Goal: Information Seeking & Learning: Learn about a topic

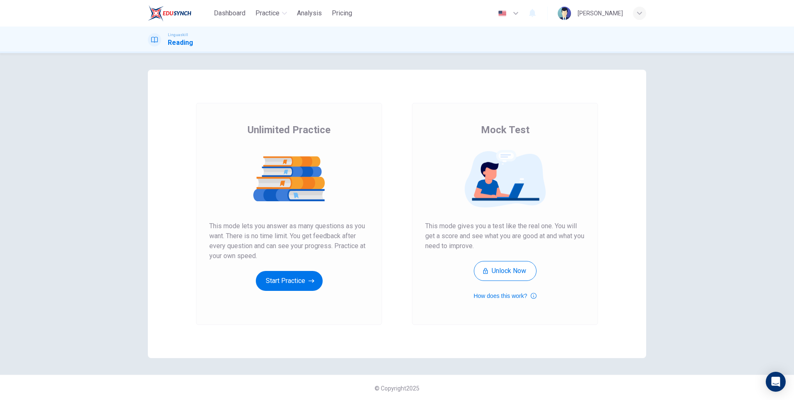
scroll to position [1, 0]
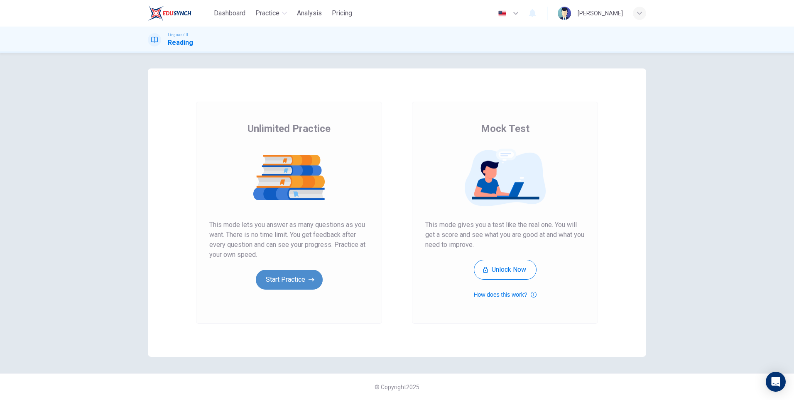
click at [290, 280] on button "Start Practice" at bounding box center [289, 280] width 67 height 20
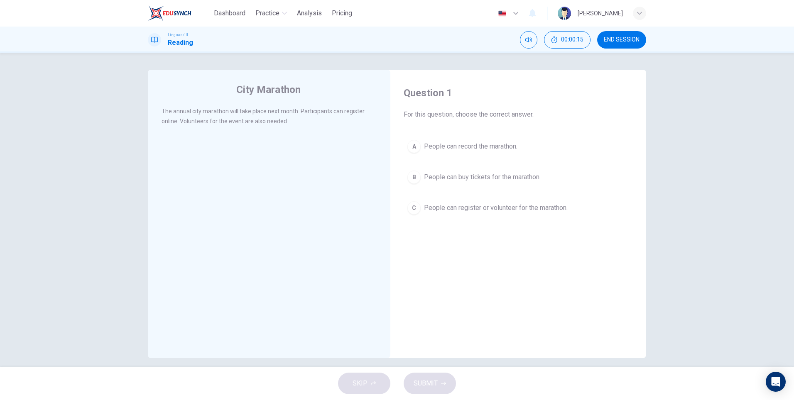
click at [412, 206] on div "C" at bounding box center [413, 207] width 13 height 13
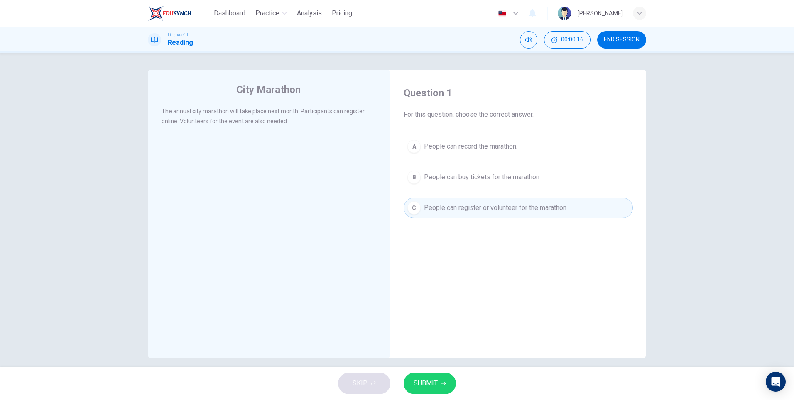
click at [437, 385] on span "SUBMIT" at bounding box center [426, 384] width 24 height 12
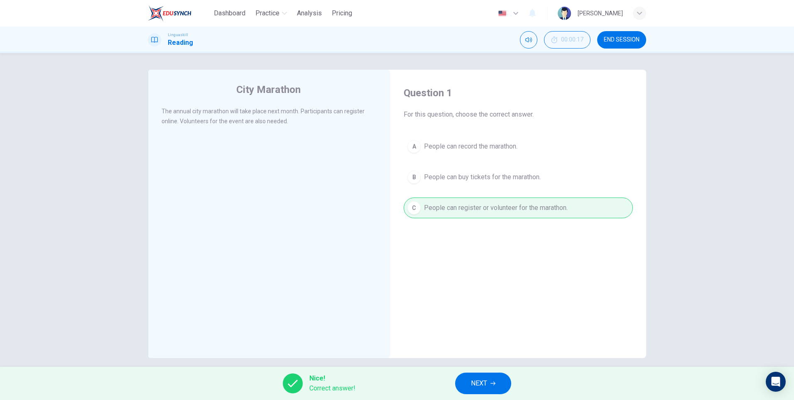
scroll to position [8, 0]
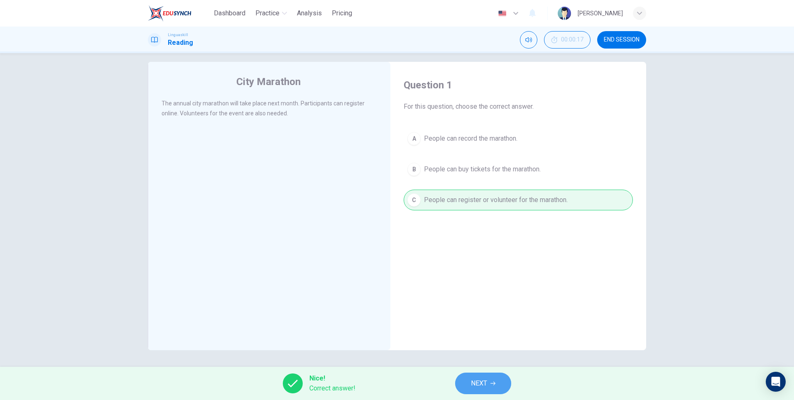
click at [496, 383] on button "NEXT" at bounding box center [483, 384] width 56 height 22
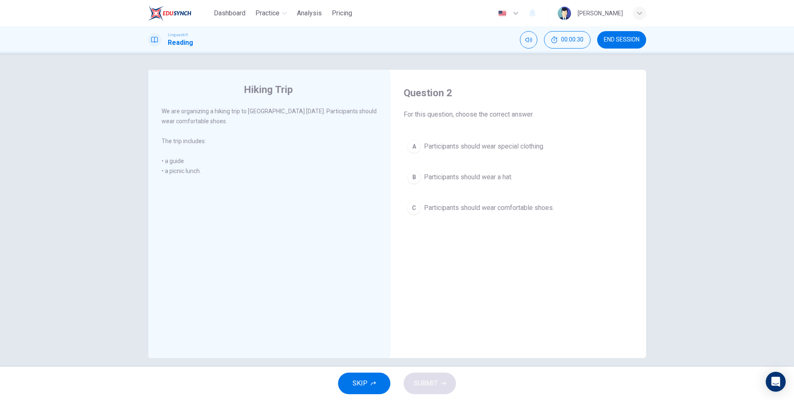
click at [411, 209] on div "C" at bounding box center [413, 207] width 13 height 13
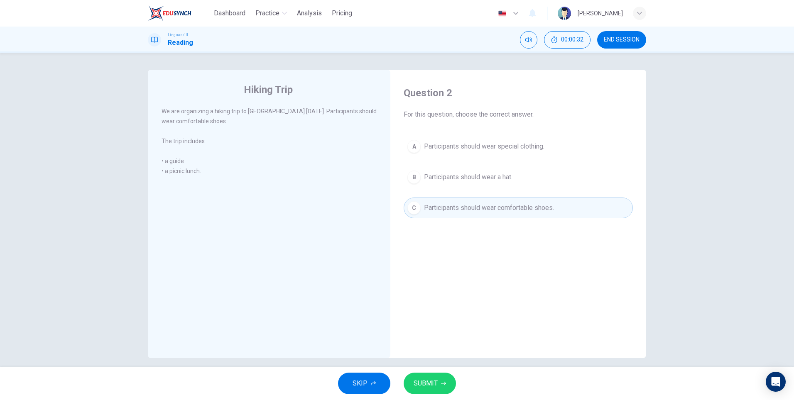
click at [439, 379] on button "SUBMIT" at bounding box center [430, 384] width 52 height 22
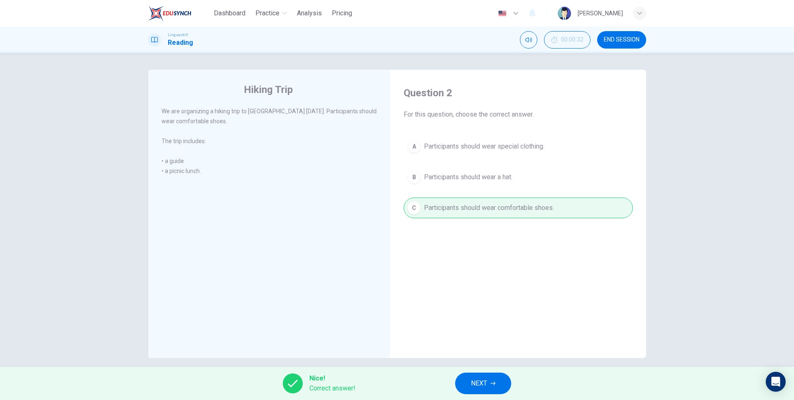
click at [498, 381] on button "NEXT" at bounding box center [483, 384] width 56 height 22
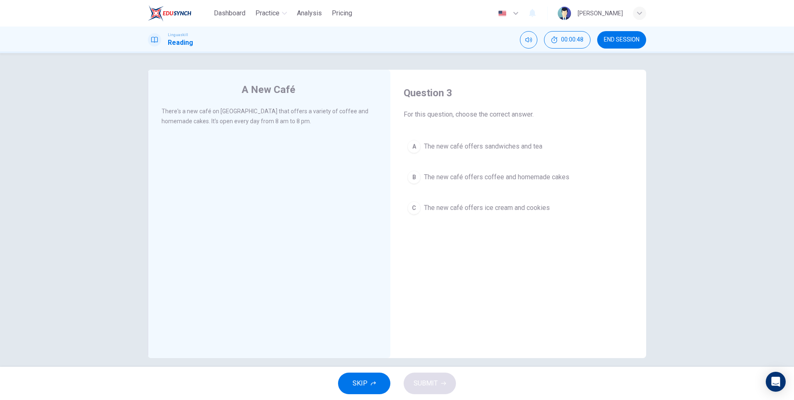
click at [414, 177] on div "B" at bounding box center [413, 177] width 13 height 13
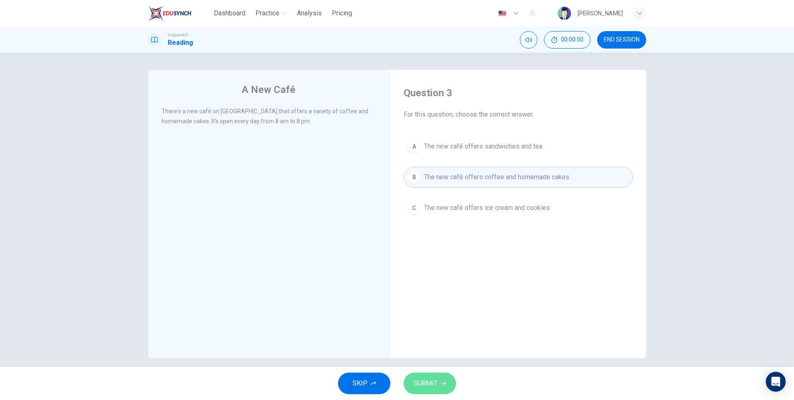
click at [437, 387] on span "SUBMIT" at bounding box center [426, 384] width 24 height 12
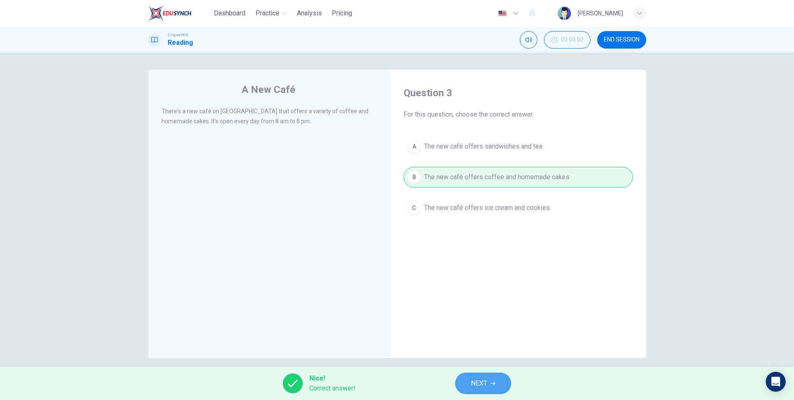
click at [486, 386] on span "NEXT" at bounding box center [479, 384] width 16 height 12
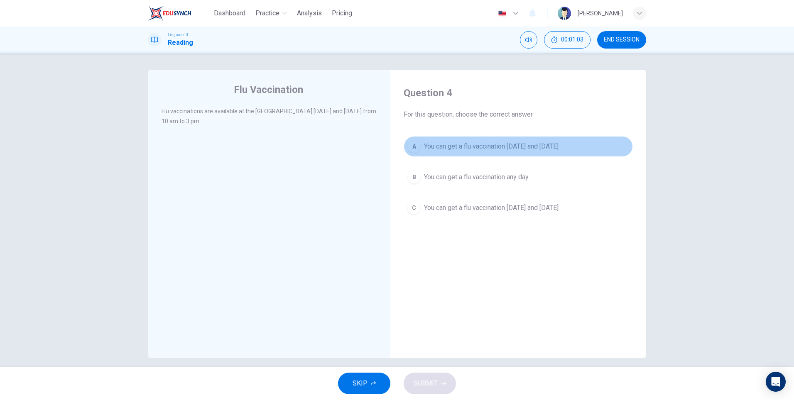
click at [412, 145] on div "A" at bounding box center [413, 146] width 13 height 13
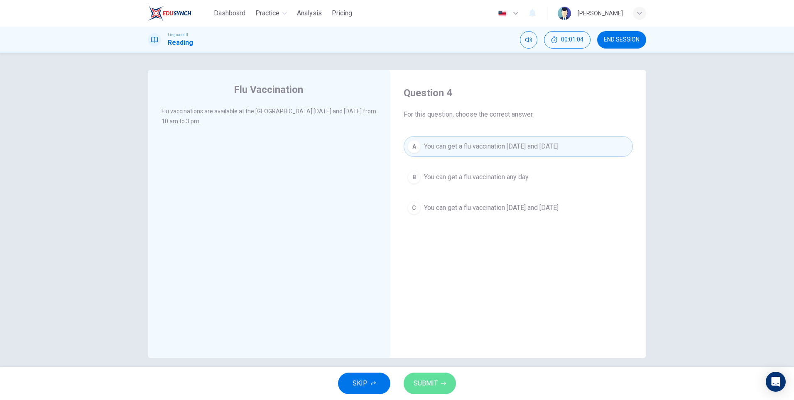
click at [432, 386] on span "SUBMIT" at bounding box center [426, 384] width 24 height 12
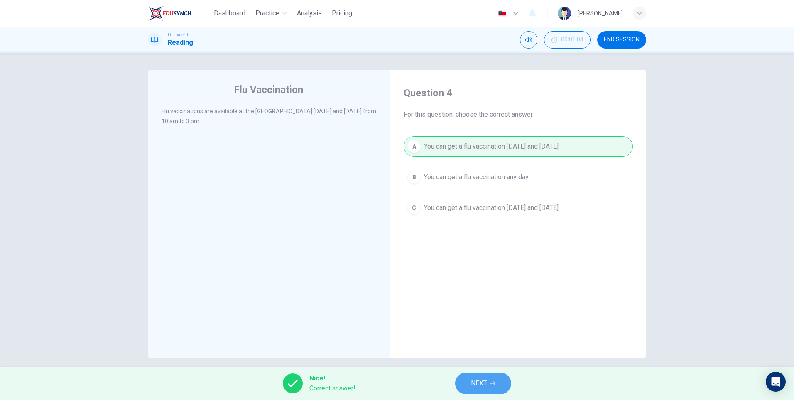
click at [479, 383] on span "NEXT" at bounding box center [479, 384] width 16 height 12
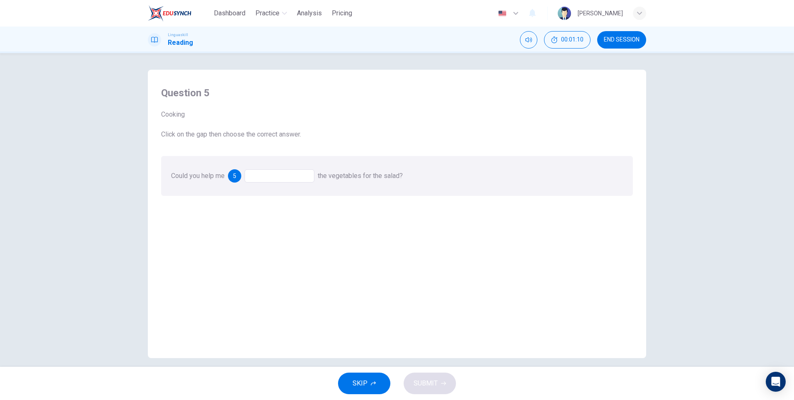
click at [275, 175] on div at bounding box center [280, 175] width 70 height 13
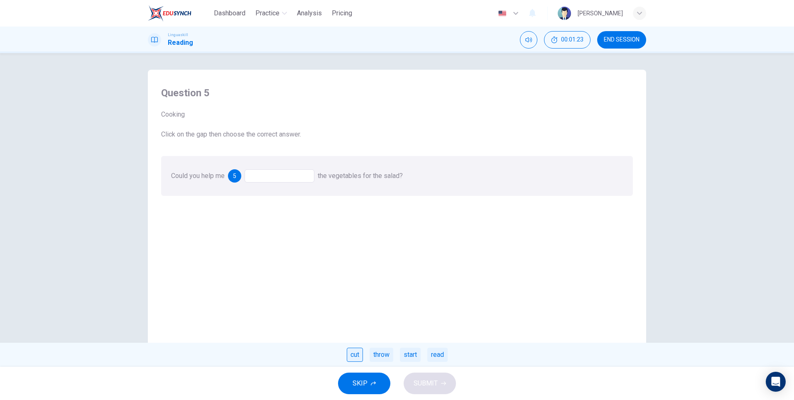
click at [351, 354] on div "cut" at bounding box center [355, 355] width 16 height 14
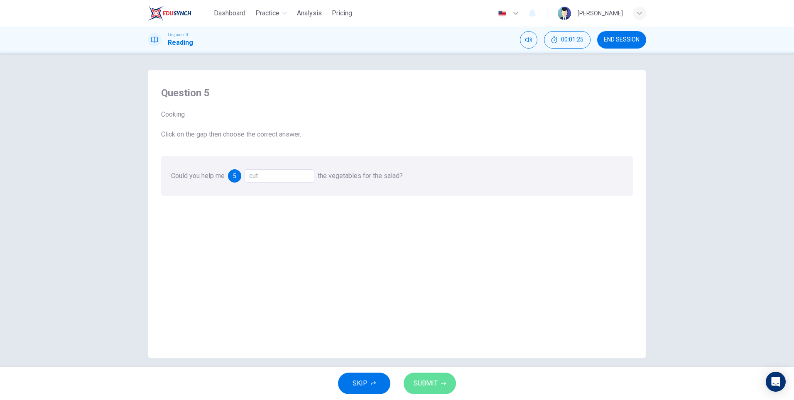
click at [440, 383] on button "SUBMIT" at bounding box center [430, 384] width 52 height 22
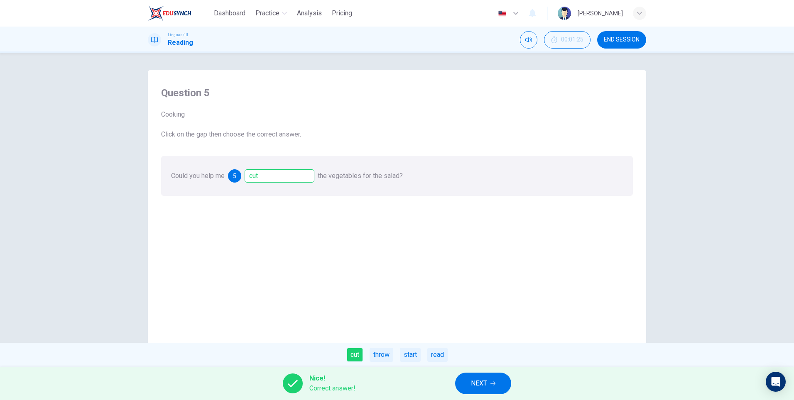
click at [490, 388] on button "NEXT" at bounding box center [483, 384] width 56 height 22
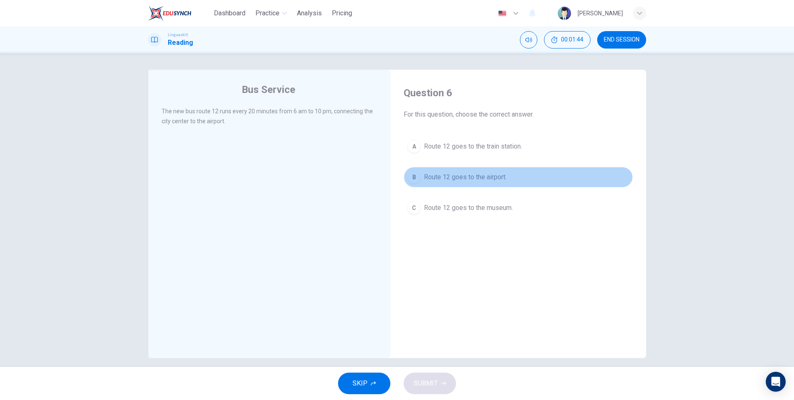
click at [415, 178] on div "B" at bounding box center [413, 177] width 13 height 13
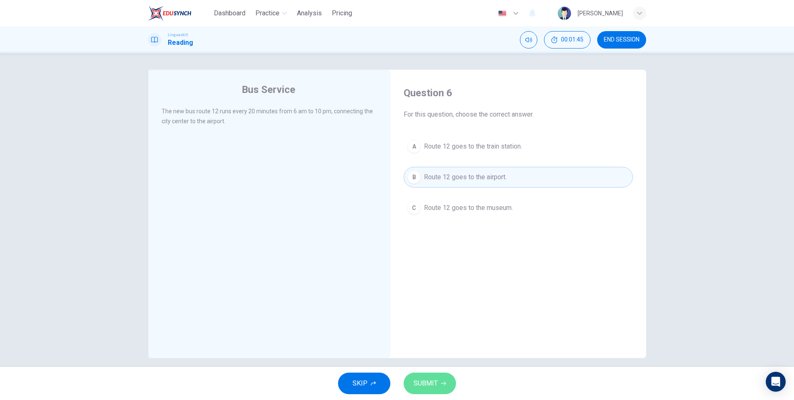
click at [442, 386] on icon "button" at bounding box center [443, 383] width 5 height 5
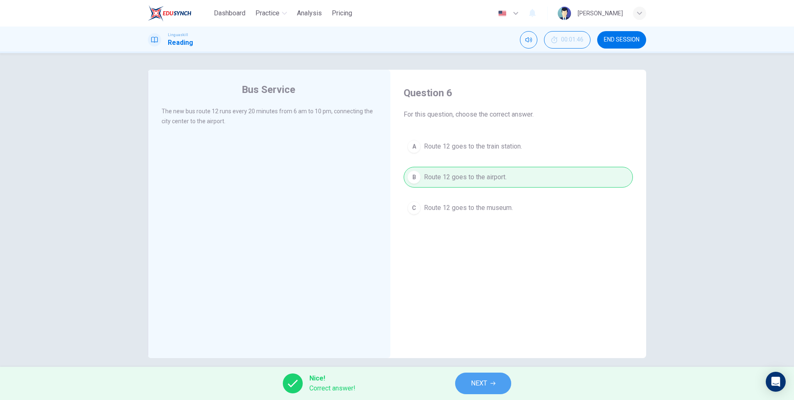
click at [486, 382] on span "NEXT" at bounding box center [479, 384] width 16 height 12
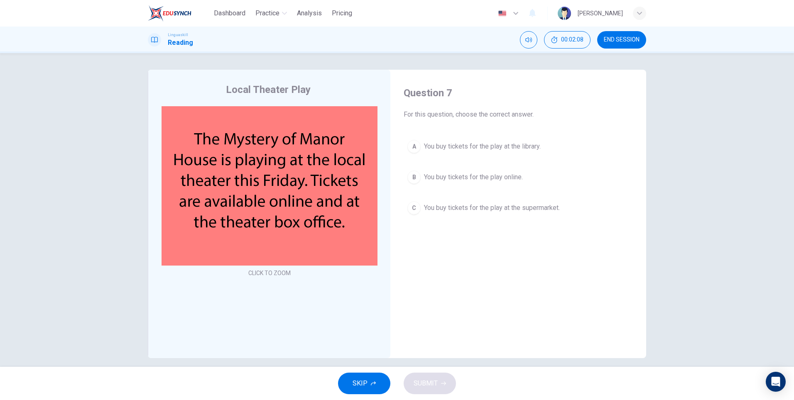
click at [412, 176] on div "B" at bounding box center [413, 177] width 13 height 13
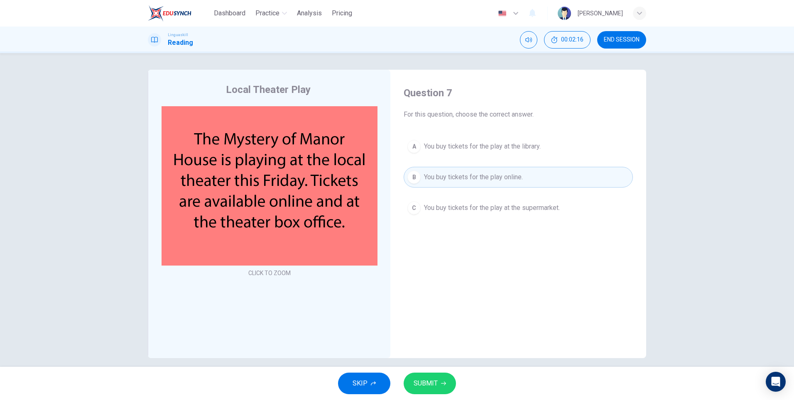
click at [435, 383] on span "SUBMIT" at bounding box center [426, 384] width 24 height 12
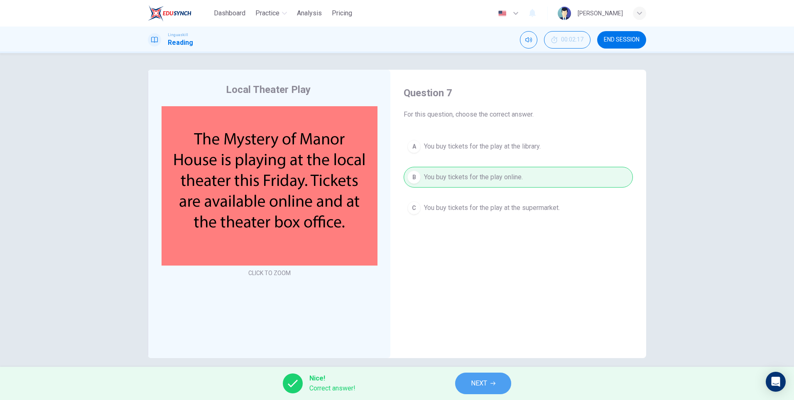
click at [483, 385] on span "NEXT" at bounding box center [479, 384] width 16 height 12
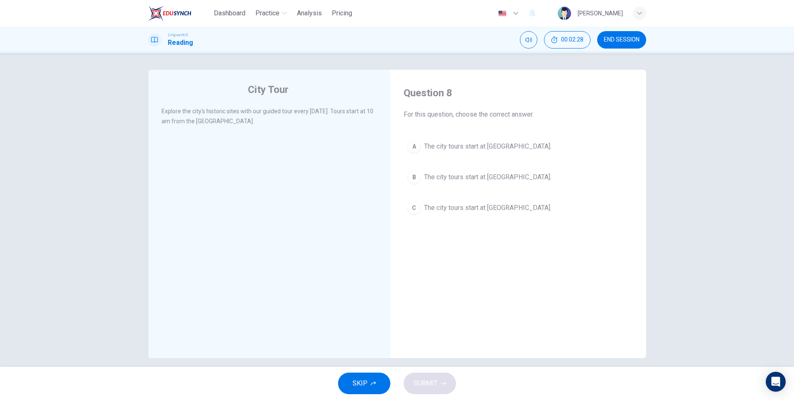
click at [412, 145] on div "A" at bounding box center [413, 146] width 13 height 13
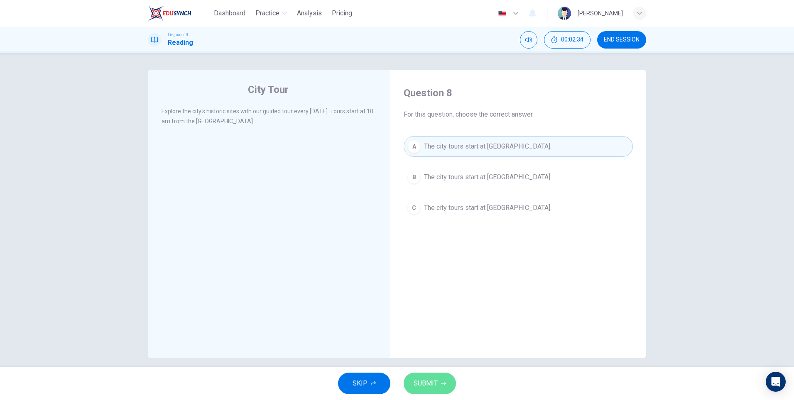
click at [443, 388] on button "SUBMIT" at bounding box center [430, 384] width 52 height 22
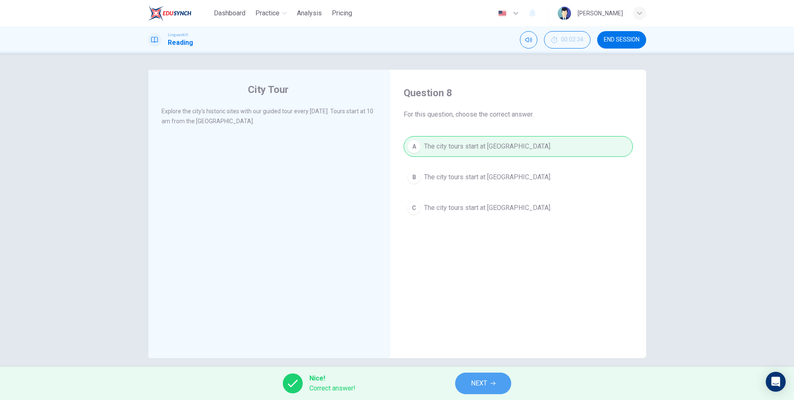
click at [474, 380] on span "NEXT" at bounding box center [479, 384] width 16 height 12
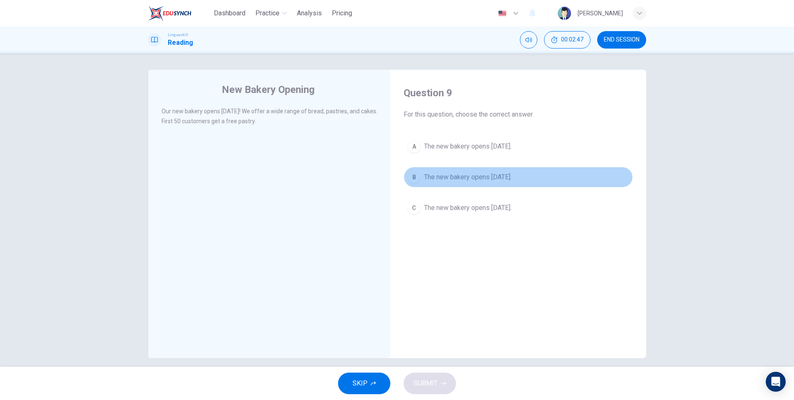
click at [412, 177] on div "B" at bounding box center [413, 177] width 13 height 13
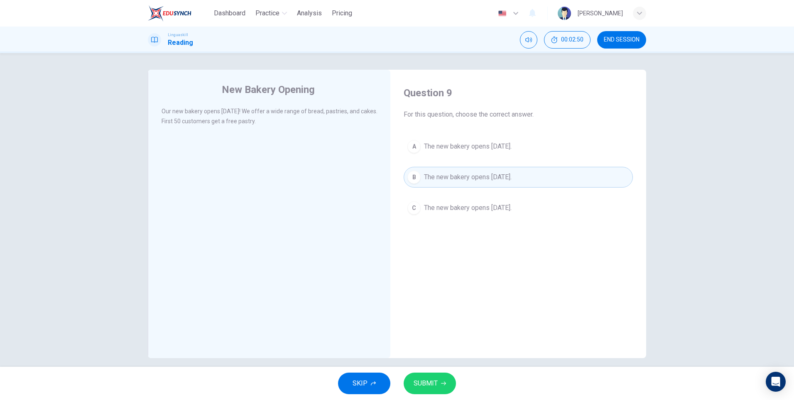
click at [436, 387] on span "SUBMIT" at bounding box center [426, 384] width 24 height 12
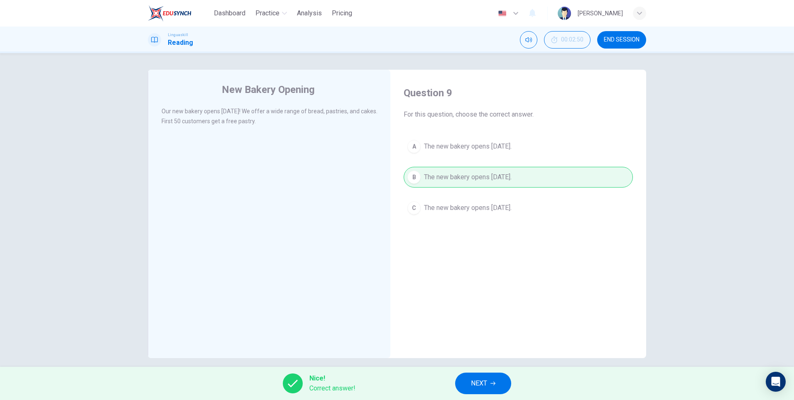
click at [485, 384] on span "NEXT" at bounding box center [479, 384] width 16 height 12
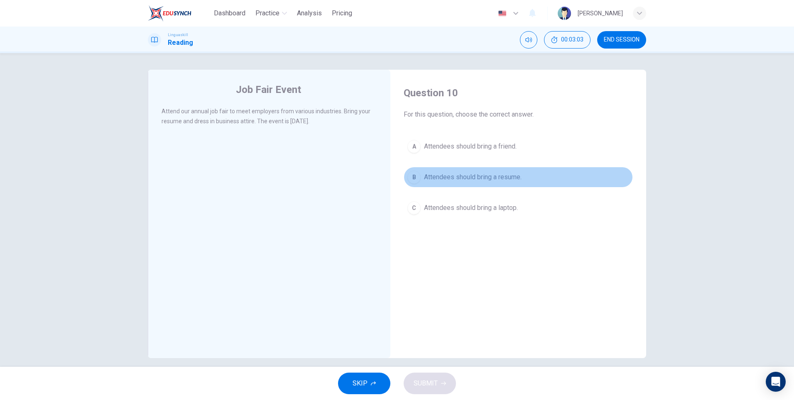
click at [411, 178] on div "B" at bounding box center [413, 177] width 13 height 13
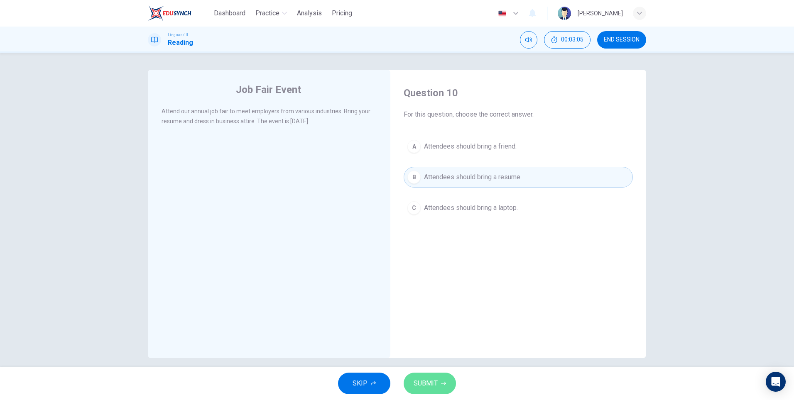
click at [437, 386] on button "SUBMIT" at bounding box center [430, 384] width 52 height 22
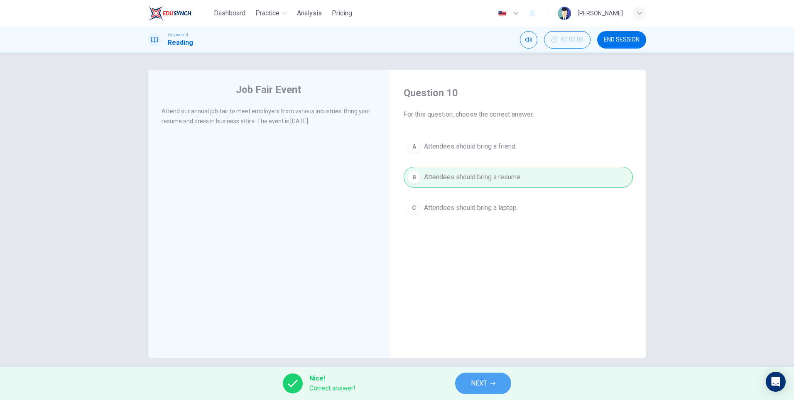
click at [491, 385] on icon "button" at bounding box center [493, 383] width 5 height 5
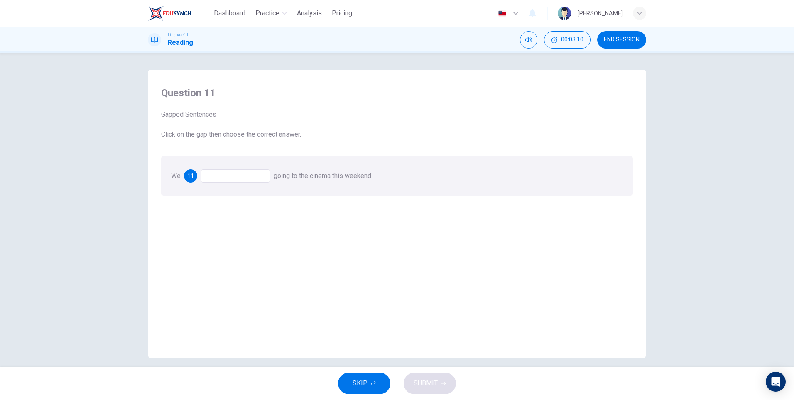
click at [223, 177] on div at bounding box center [236, 175] width 70 height 13
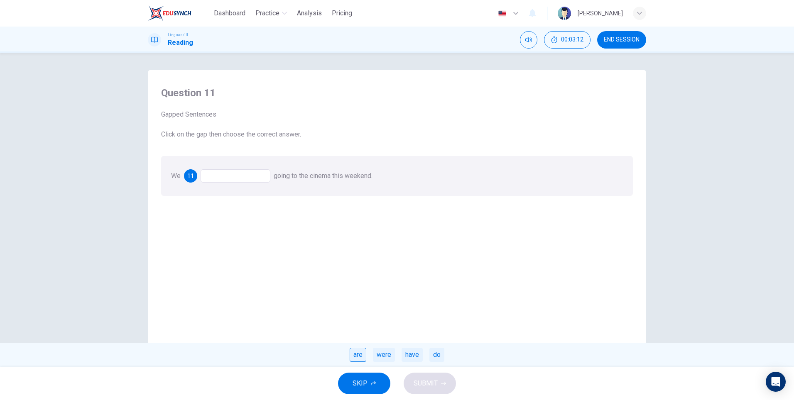
click at [356, 355] on div "are" at bounding box center [358, 355] width 17 height 14
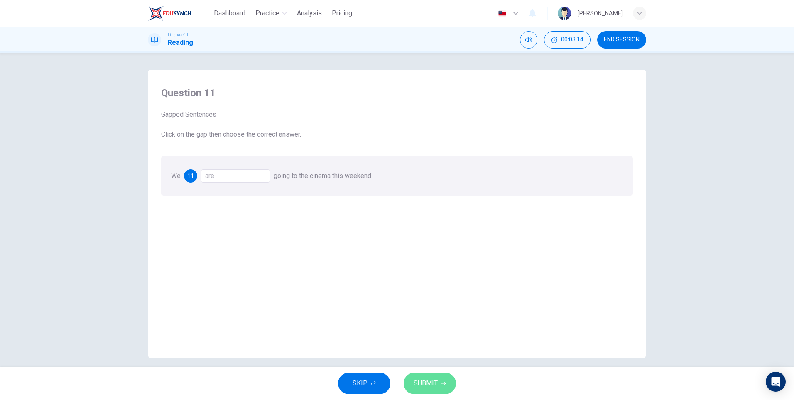
click at [432, 384] on span "SUBMIT" at bounding box center [426, 384] width 24 height 12
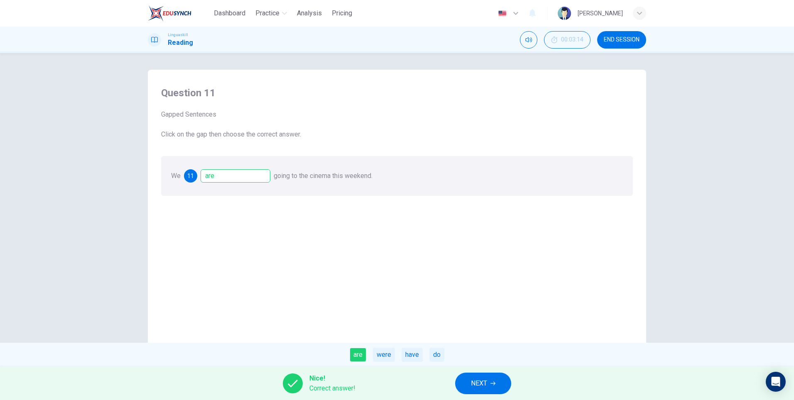
click at [481, 381] on span "NEXT" at bounding box center [479, 384] width 16 height 12
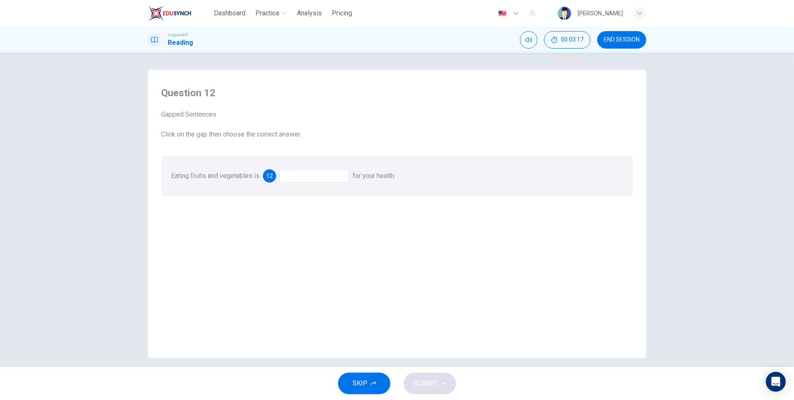
click at [302, 177] on div at bounding box center [315, 175] width 70 height 13
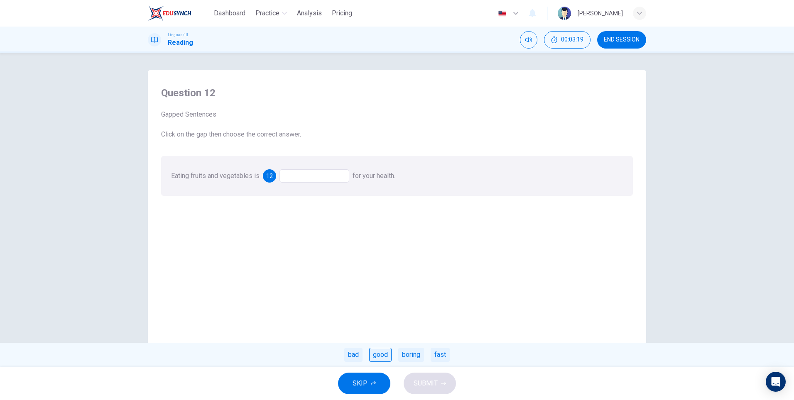
click at [383, 356] on div "good" at bounding box center [380, 355] width 22 height 14
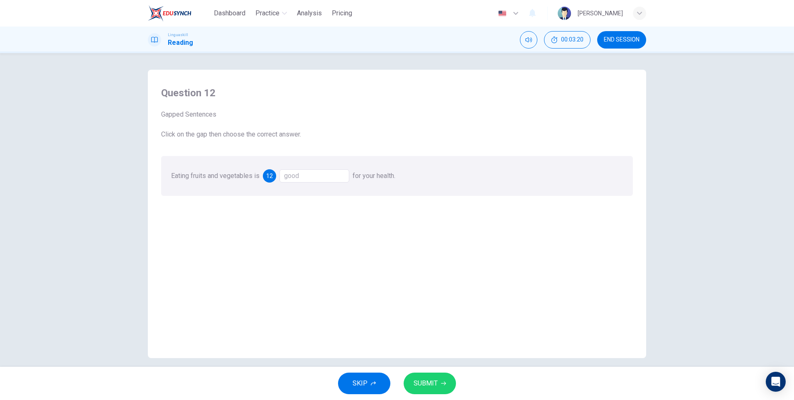
click at [435, 383] on span "SUBMIT" at bounding box center [426, 384] width 24 height 12
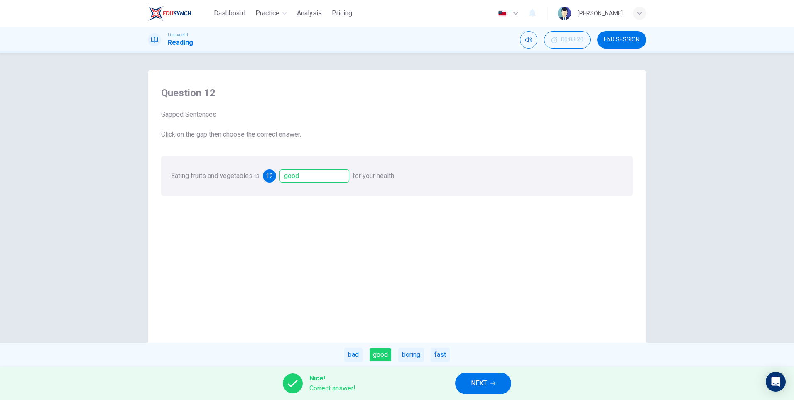
click at [496, 385] on button "NEXT" at bounding box center [483, 384] width 56 height 22
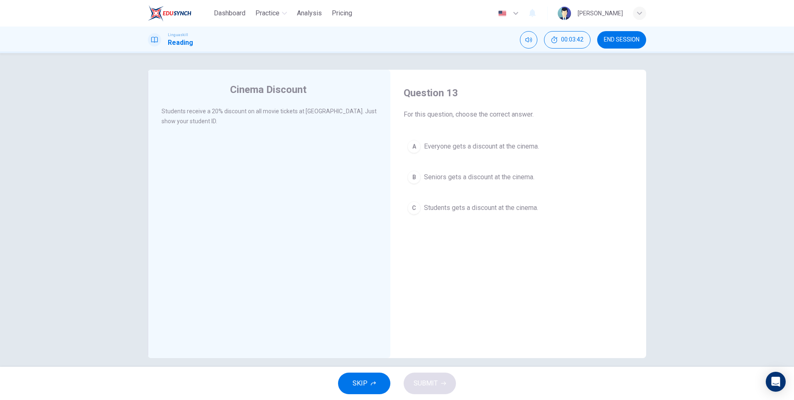
click at [415, 208] on div "C" at bounding box center [413, 207] width 13 height 13
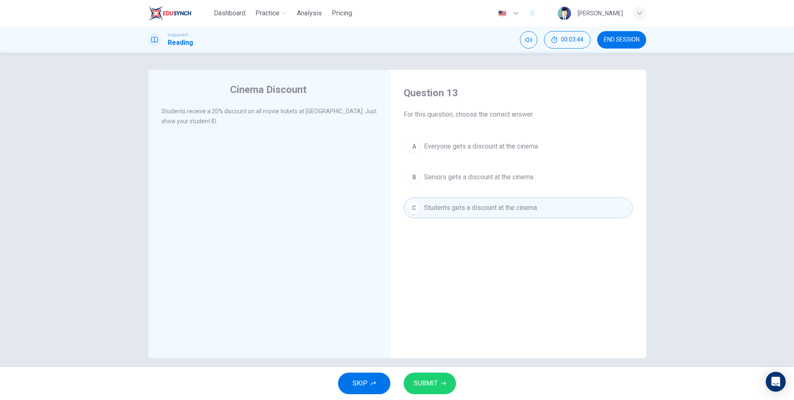
click at [435, 387] on span "SUBMIT" at bounding box center [426, 384] width 24 height 12
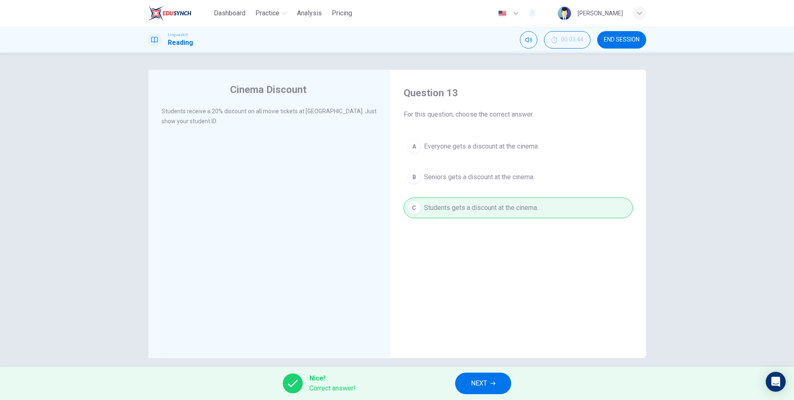
click at [497, 385] on button "NEXT" at bounding box center [483, 384] width 56 height 22
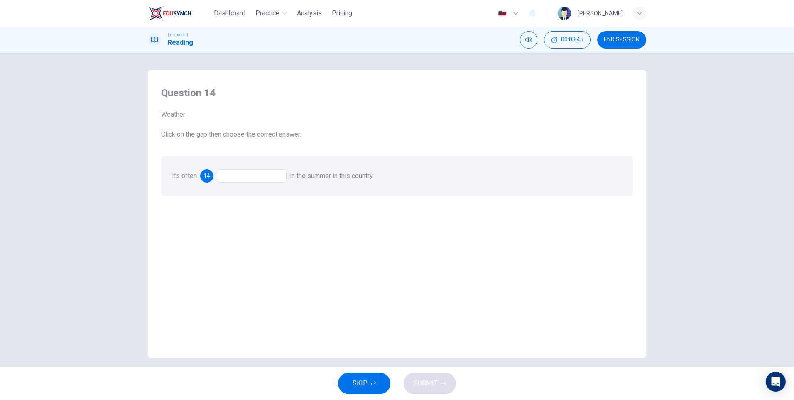
click at [244, 173] on div at bounding box center [252, 175] width 70 height 13
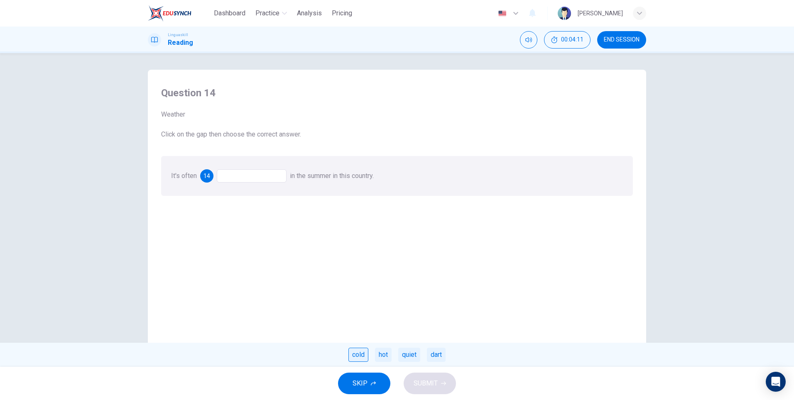
click at [360, 356] on div "cold" at bounding box center [358, 355] width 20 height 14
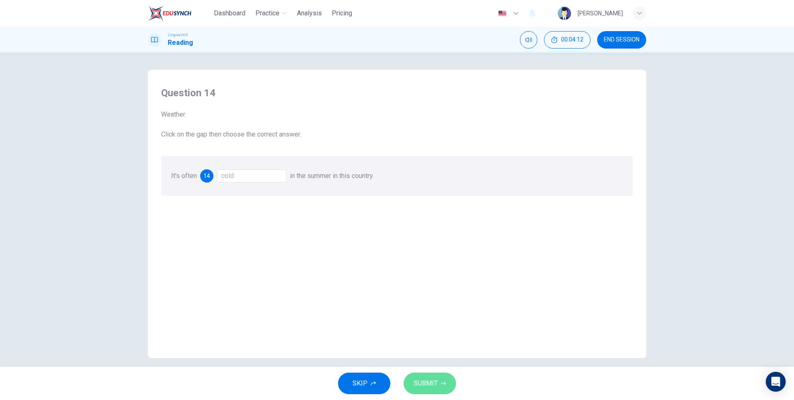
click at [434, 389] on span "SUBMIT" at bounding box center [426, 384] width 24 height 12
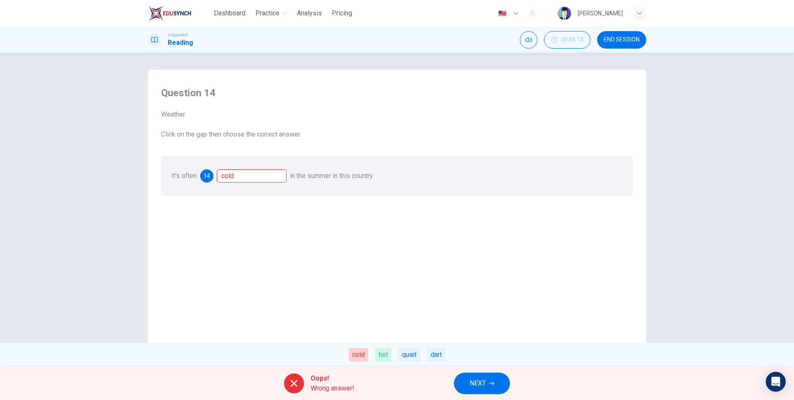
click at [476, 383] on span "NEXT" at bounding box center [478, 384] width 16 height 12
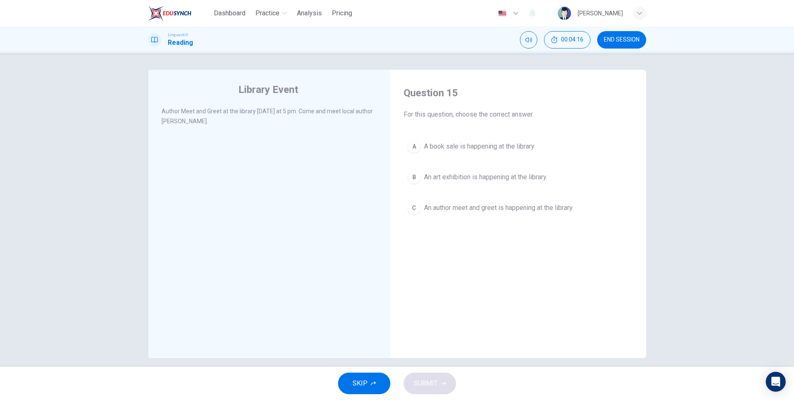
drag, startPoint x: 159, startPoint y: 111, endPoint x: 196, endPoint y: 115, distance: 36.3
click at [196, 115] on span "Author Meet and Greet at the library this Tuesday at 5 pm. Come and meet local …" at bounding box center [267, 116] width 211 height 17
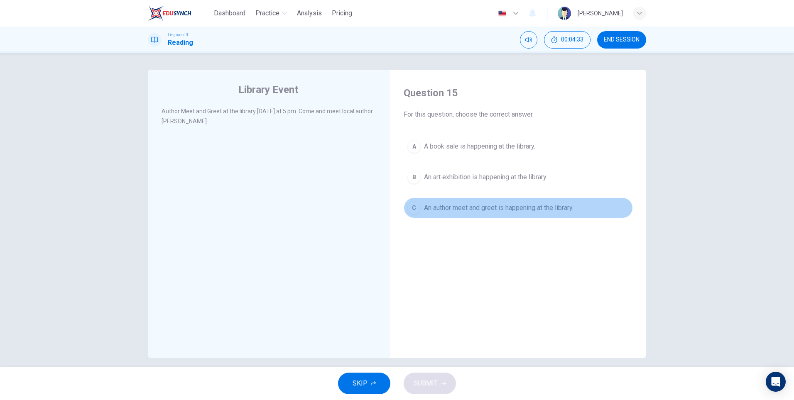
click at [414, 211] on div "C" at bounding box center [413, 207] width 13 height 13
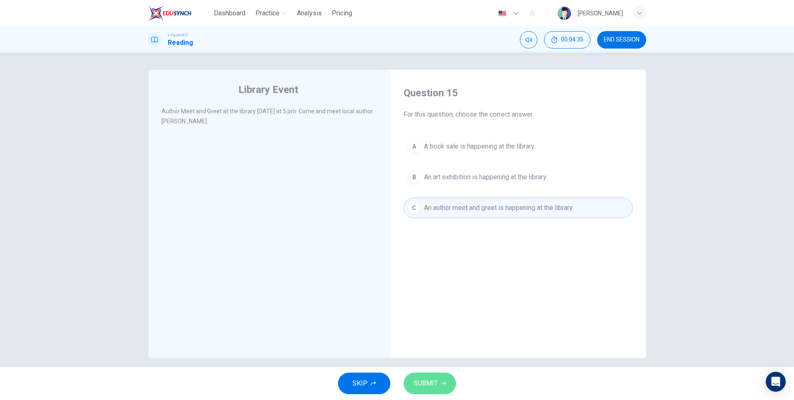
click at [437, 384] on span "SUBMIT" at bounding box center [426, 384] width 24 height 12
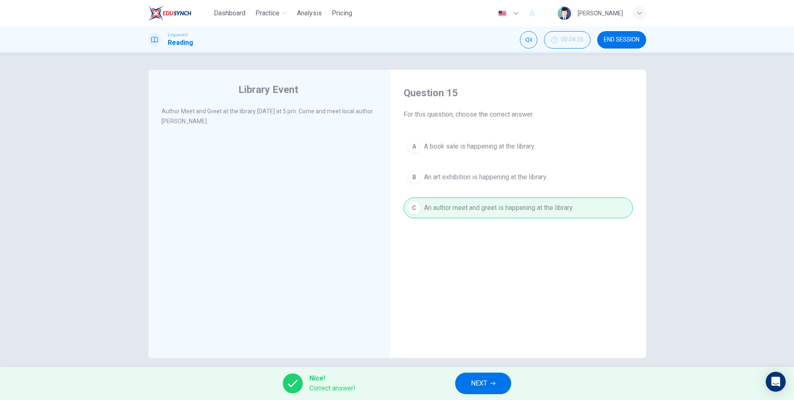
click at [477, 388] on span "NEXT" at bounding box center [479, 384] width 16 height 12
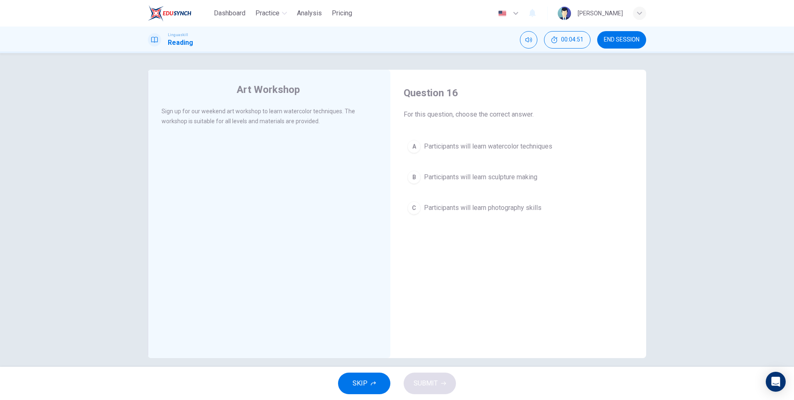
click at [413, 148] on div "A" at bounding box center [413, 146] width 13 height 13
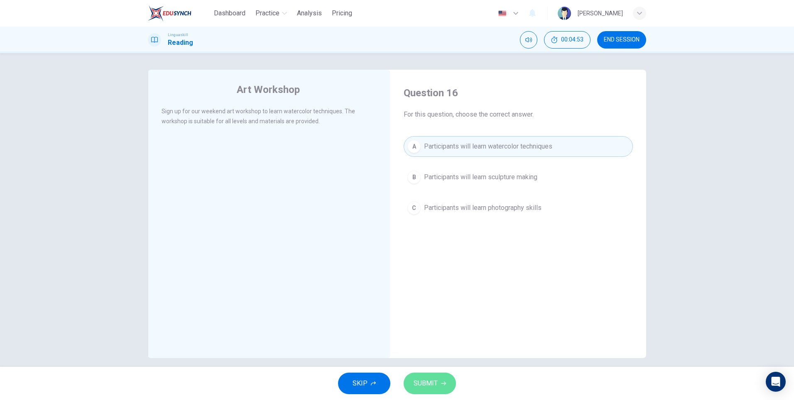
click at [431, 385] on span "SUBMIT" at bounding box center [426, 384] width 24 height 12
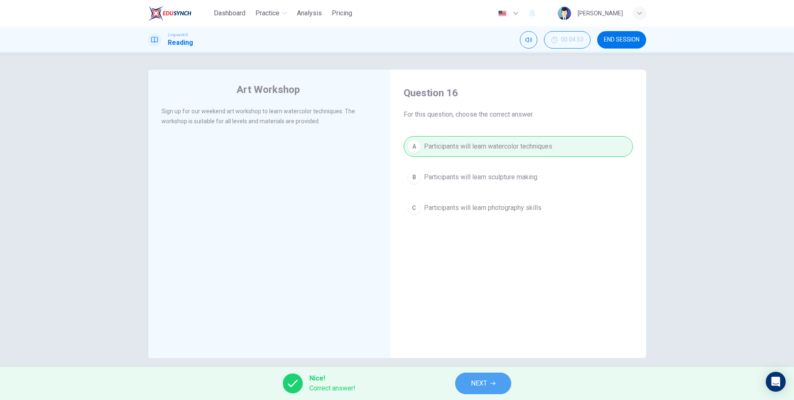
click at [481, 382] on span "NEXT" at bounding box center [479, 384] width 16 height 12
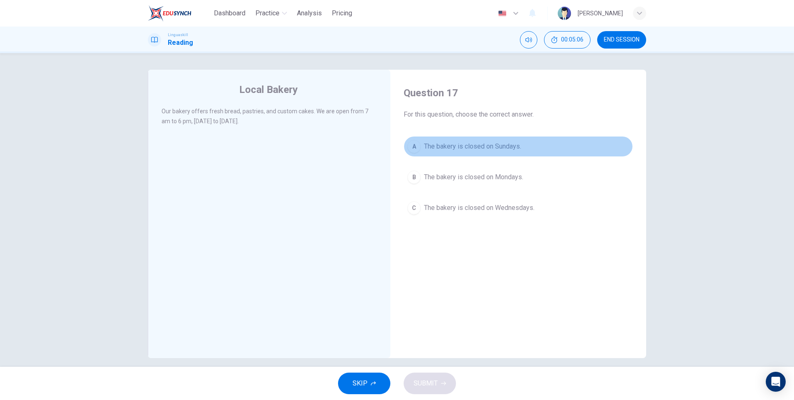
click at [410, 147] on div "A" at bounding box center [413, 146] width 13 height 13
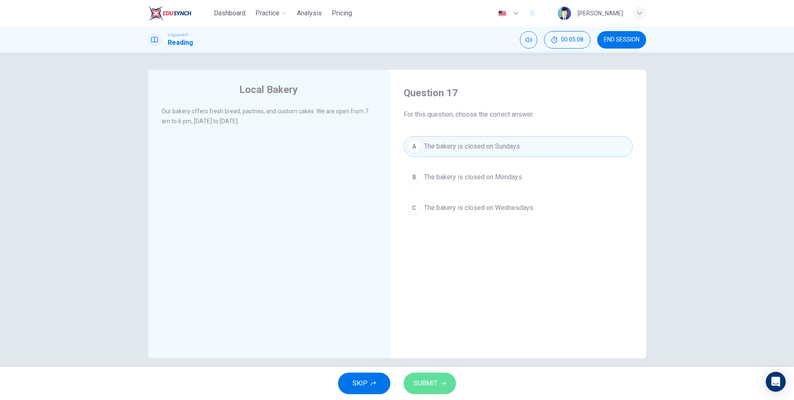
click at [441, 383] on icon "button" at bounding box center [443, 383] width 5 height 5
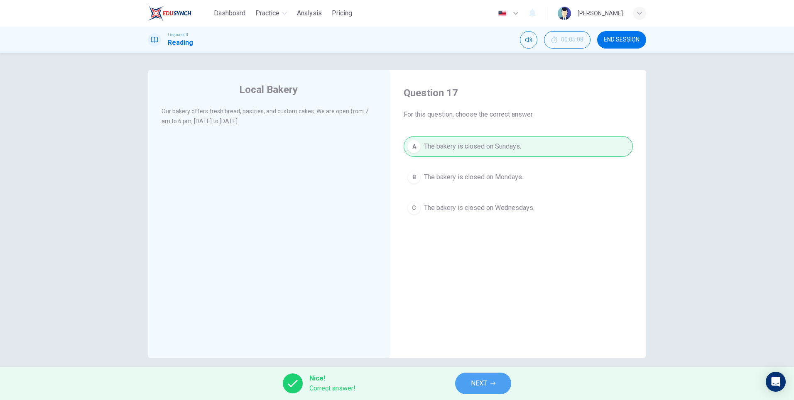
click at [486, 386] on span "NEXT" at bounding box center [479, 384] width 16 height 12
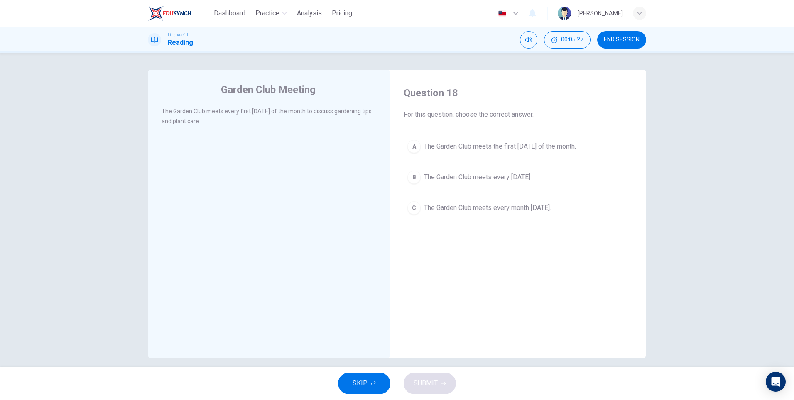
click at [411, 209] on div "C" at bounding box center [413, 207] width 13 height 13
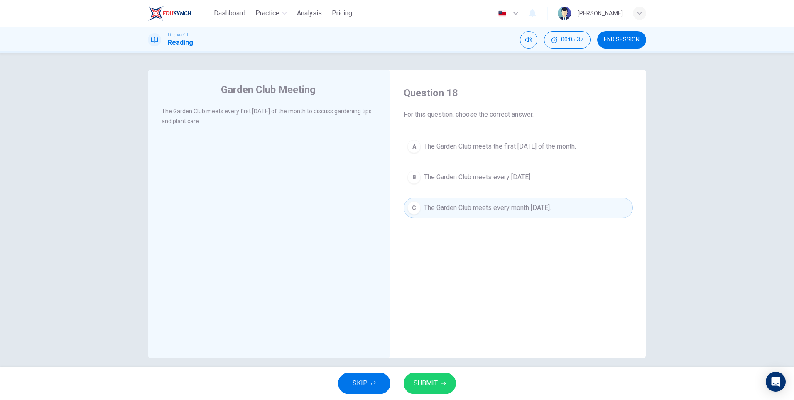
click at [411, 146] on div "A" at bounding box center [413, 146] width 13 height 13
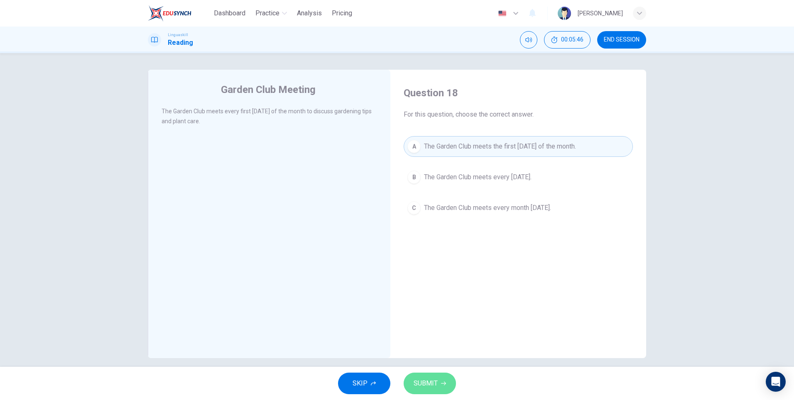
click at [437, 382] on span "SUBMIT" at bounding box center [426, 384] width 24 height 12
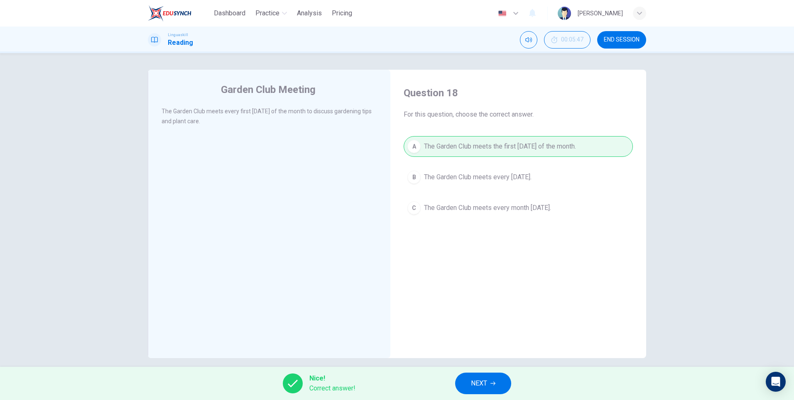
click at [480, 383] on span "NEXT" at bounding box center [479, 384] width 16 height 12
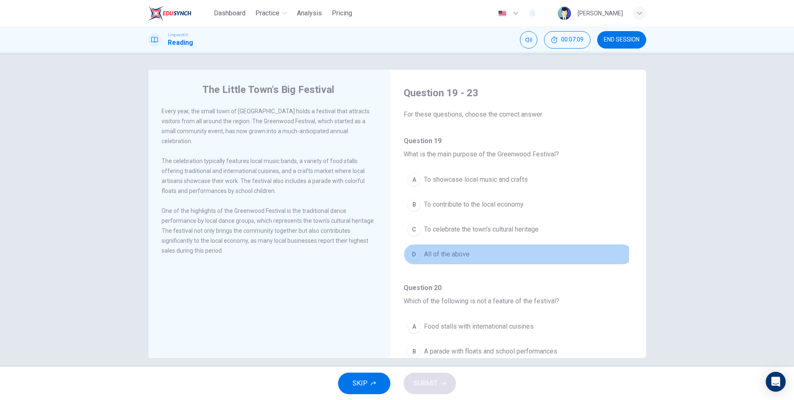
click at [413, 254] on div "D" at bounding box center [413, 254] width 13 height 13
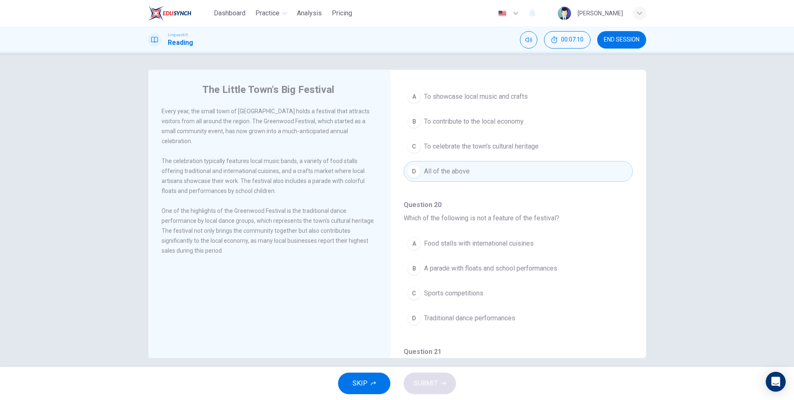
scroll to position [125, 0]
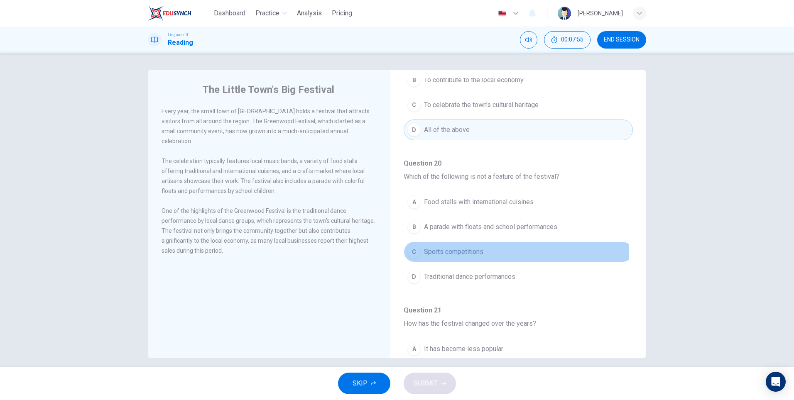
click at [412, 253] on div "C" at bounding box center [413, 251] width 13 height 13
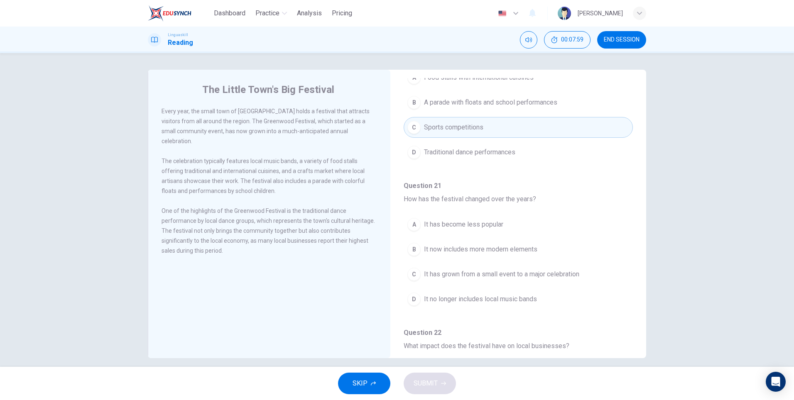
scroll to position [291, 0]
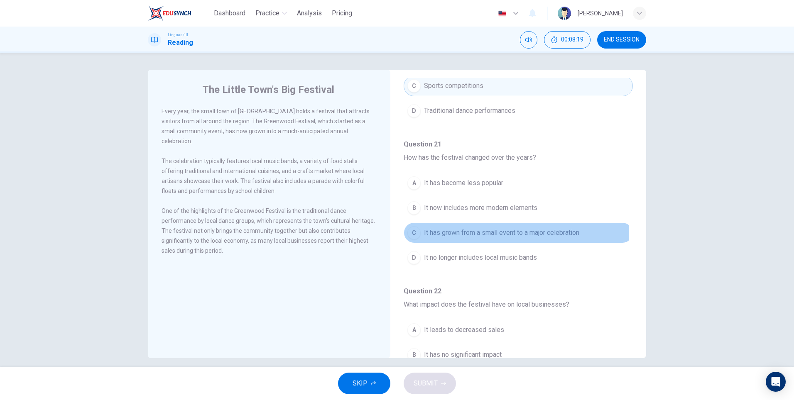
click at [410, 233] on div "C" at bounding box center [413, 232] width 13 height 13
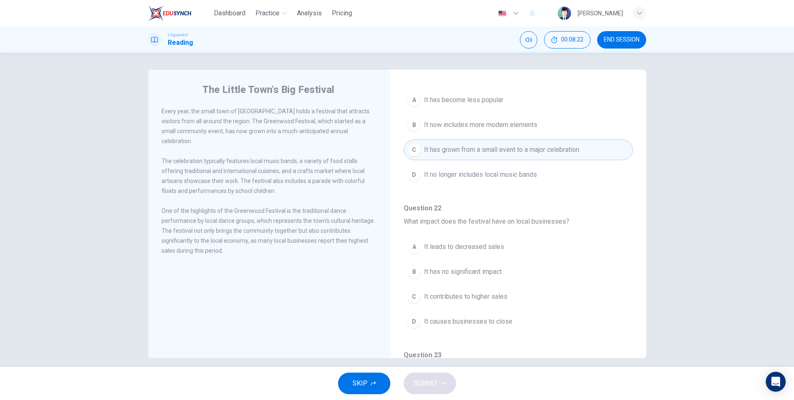
scroll to position [415, 0]
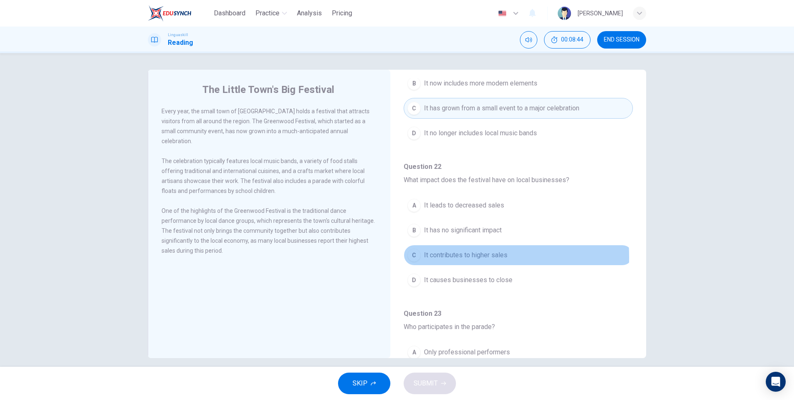
click at [414, 258] on div "C" at bounding box center [413, 255] width 13 height 13
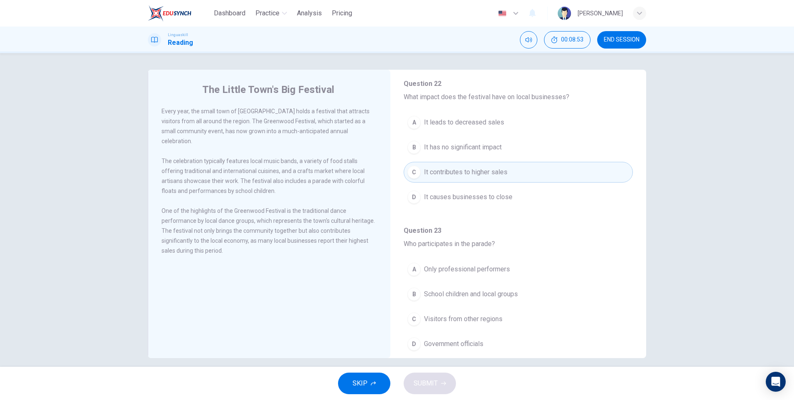
scroll to position [520, 0]
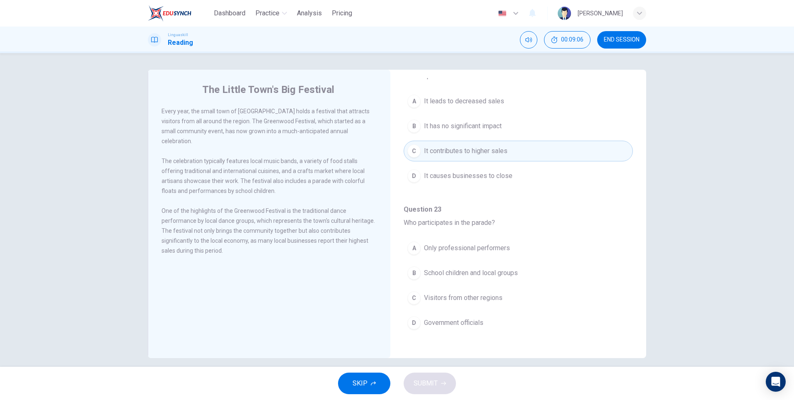
click at [410, 274] on div "B" at bounding box center [413, 273] width 13 height 13
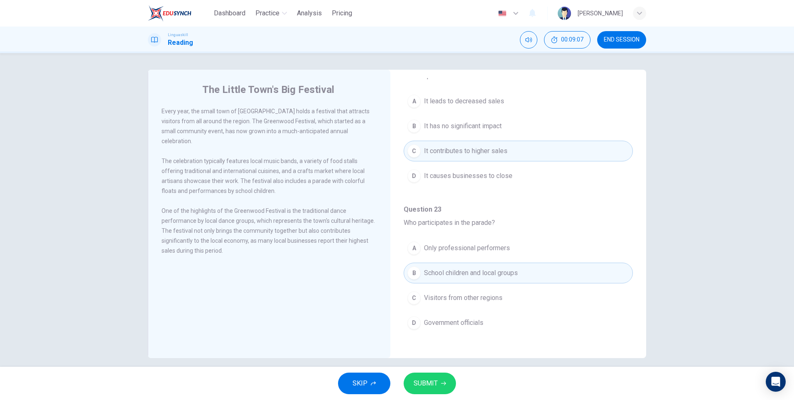
scroll to position [8, 0]
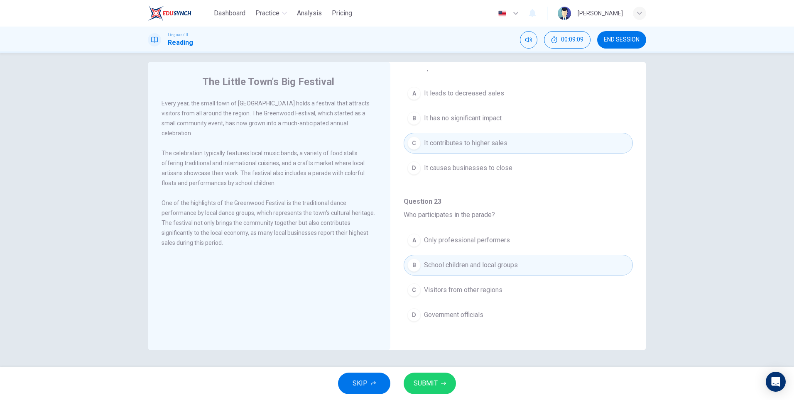
click at [429, 386] on span "SUBMIT" at bounding box center [426, 384] width 24 height 12
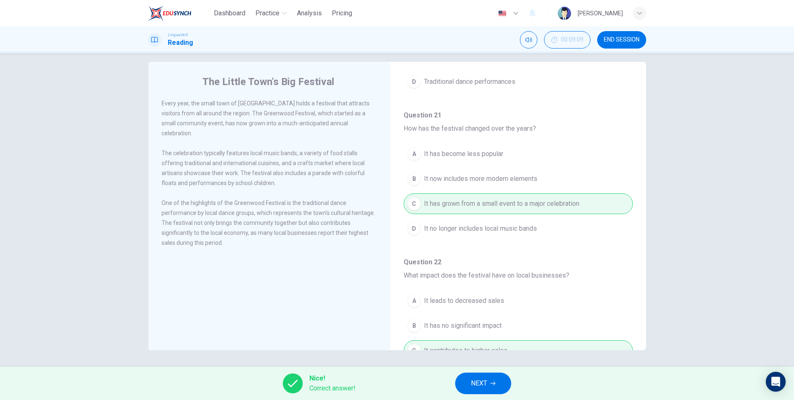
scroll to position [520, 0]
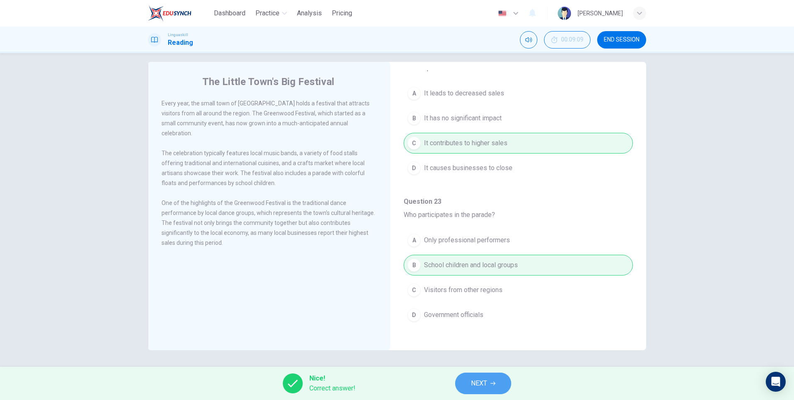
click at [493, 388] on button "NEXT" at bounding box center [483, 384] width 56 height 22
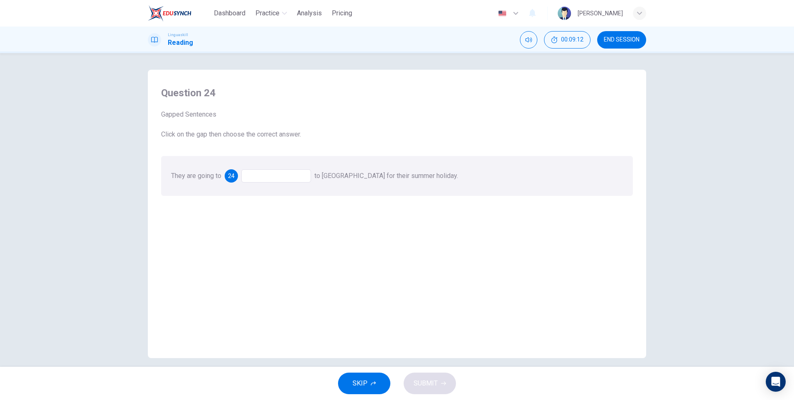
click at [275, 177] on div at bounding box center [276, 175] width 70 height 13
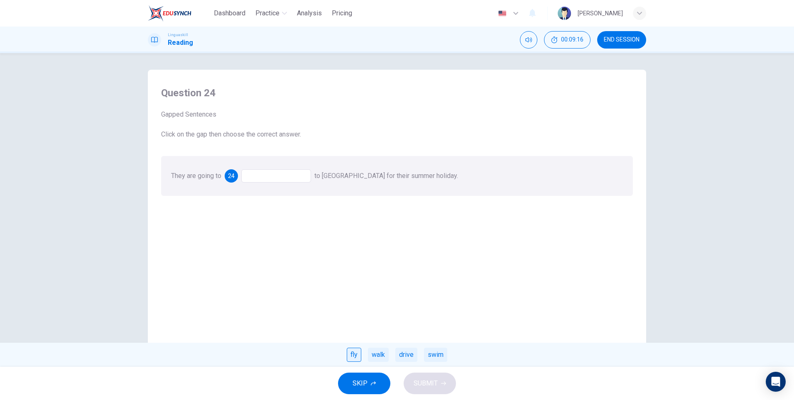
click at [351, 356] on div "fly" at bounding box center [354, 355] width 15 height 14
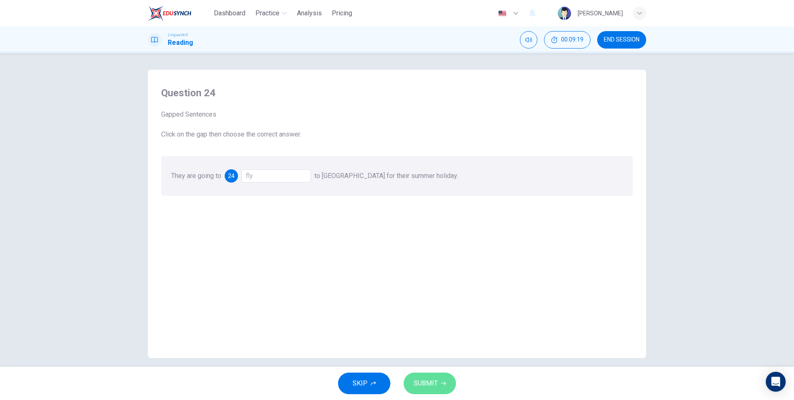
click at [434, 385] on span "SUBMIT" at bounding box center [426, 384] width 24 height 12
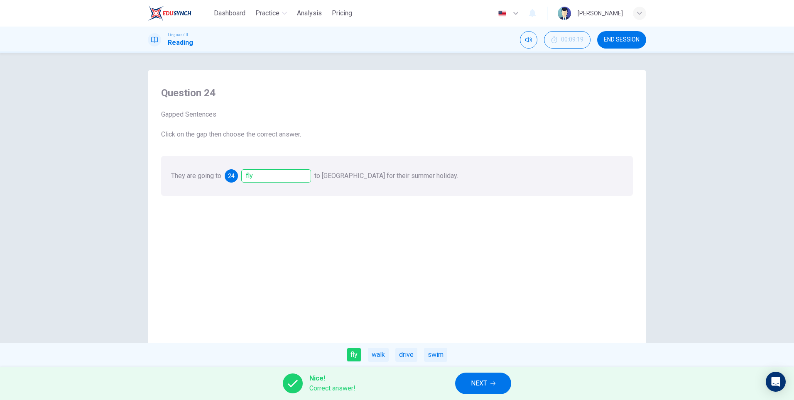
click at [499, 385] on button "NEXT" at bounding box center [483, 384] width 56 height 22
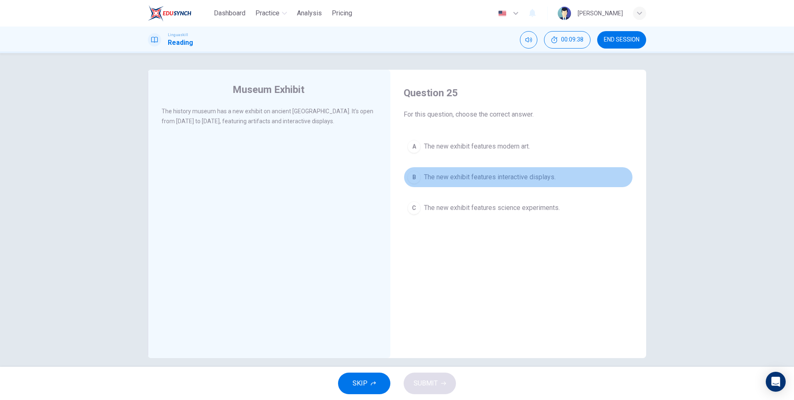
click at [410, 179] on div "B" at bounding box center [413, 177] width 13 height 13
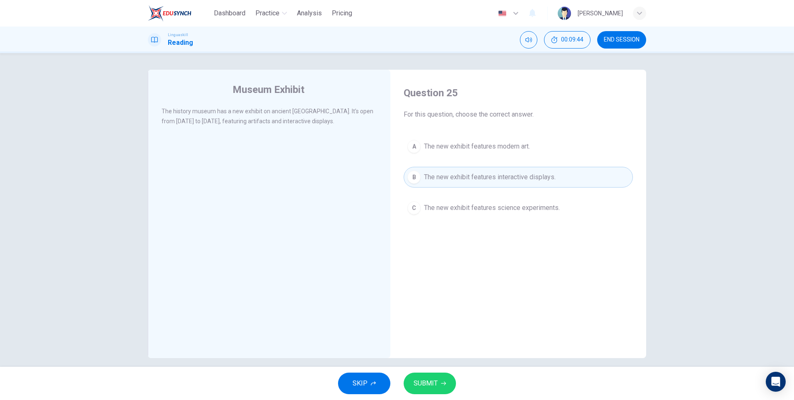
click at [434, 385] on span "SUBMIT" at bounding box center [426, 384] width 24 height 12
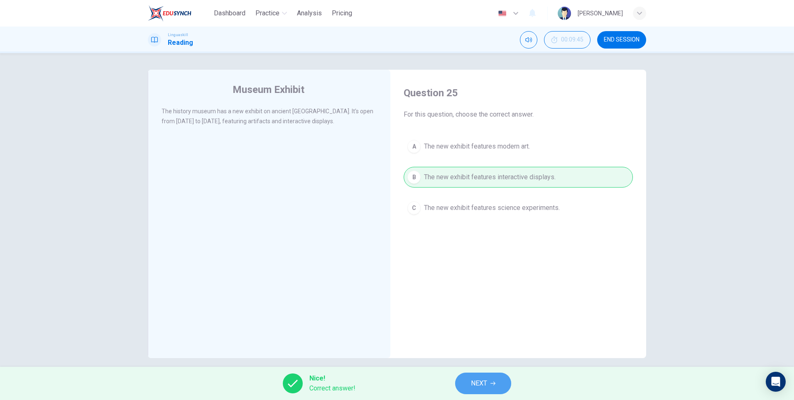
click at [481, 385] on span "NEXT" at bounding box center [479, 384] width 16 height 12
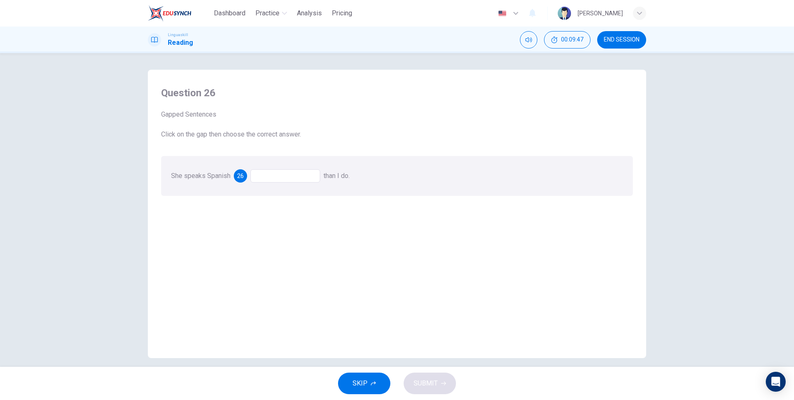
click at [272, 174] on div at bounding box center [285, 175] width 70 height 13
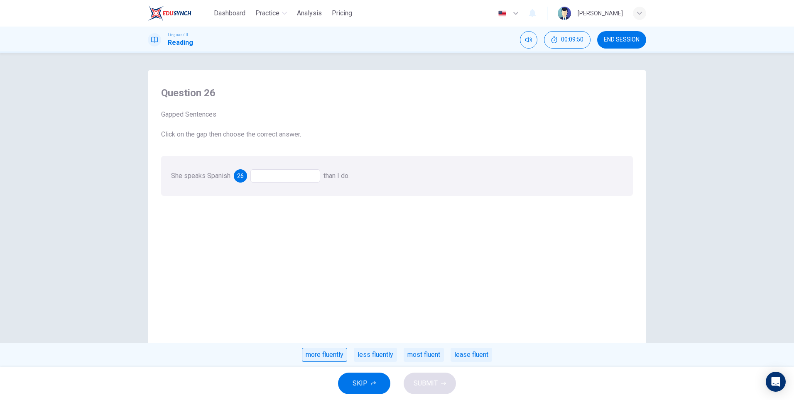
click at [327, 357] on div "more fluently" at bounding box center [324, 355] width 45 height 14
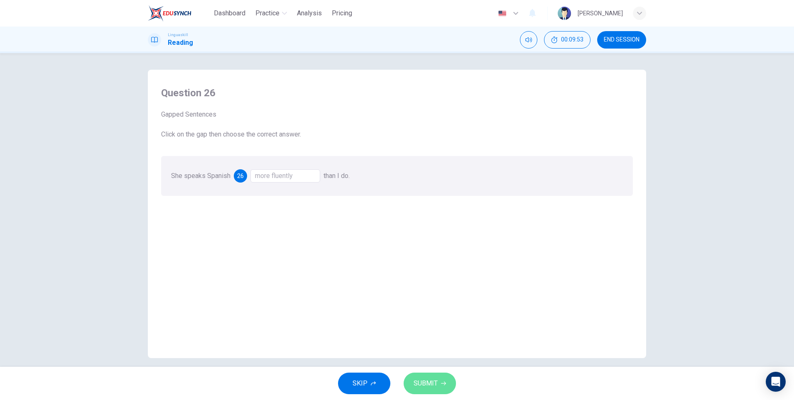
click at [430, 383] on span "SUBMIT" at bounding box center [426, 384] width 24 height 12
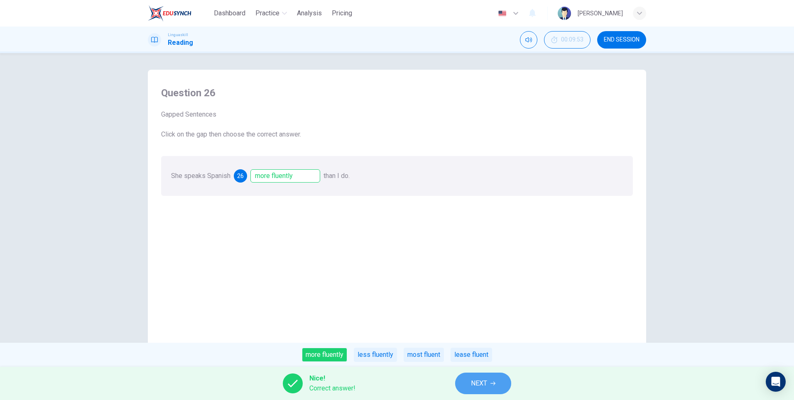
click at [494, 383] on icon "button" at bounding box center [493, 383] width 5 height 5
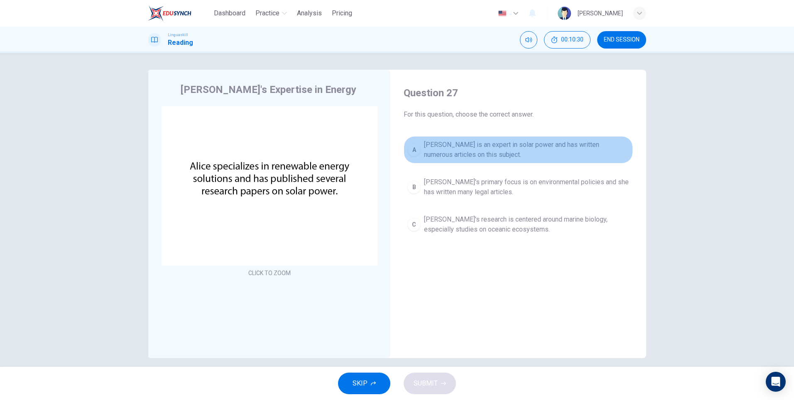
click at [411, 150] on div "A" at bounding box center [413, 149] width 13 height 13
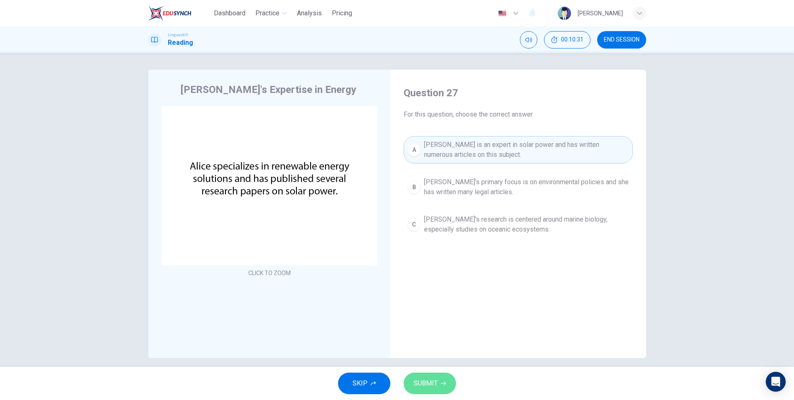
click at [429, 382] on span "SUBMIT" at bounding box center [426, 384] width 24 height 12
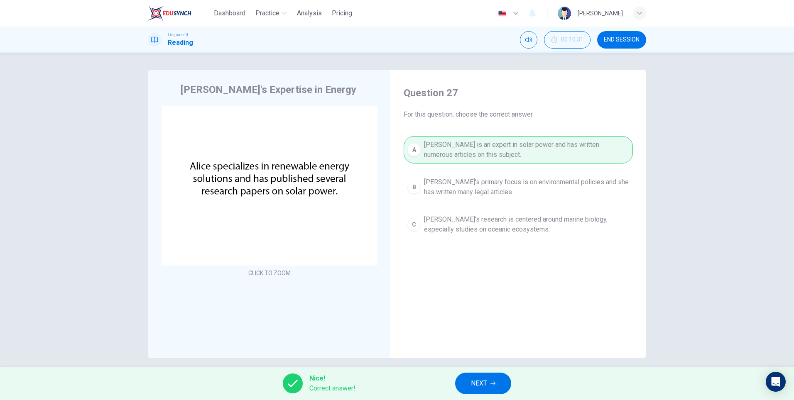
click at [489, 380] on button "NEXT" at bounding box center [483, 384] width 56 height 22
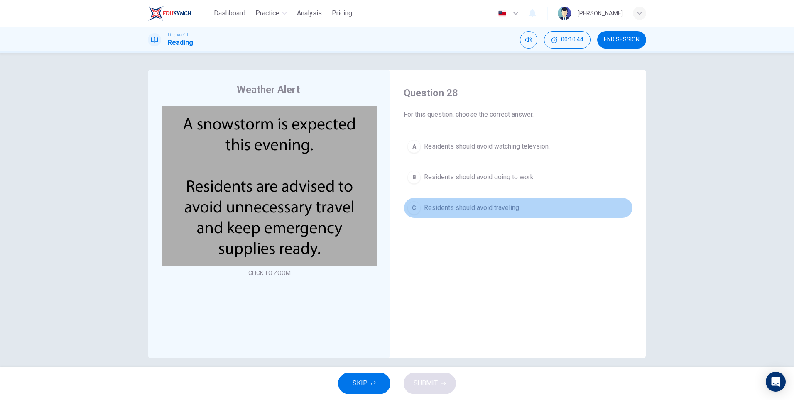
click at [409, 207] on div "C" at bounding box center [413, 207] width 13 height 13
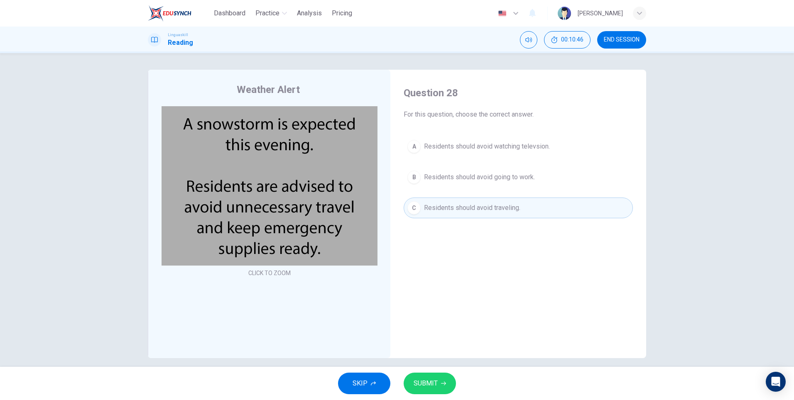
click at [448, 382] on button "SUBMIT" at bounding box center [430, 384] width 52 height 22
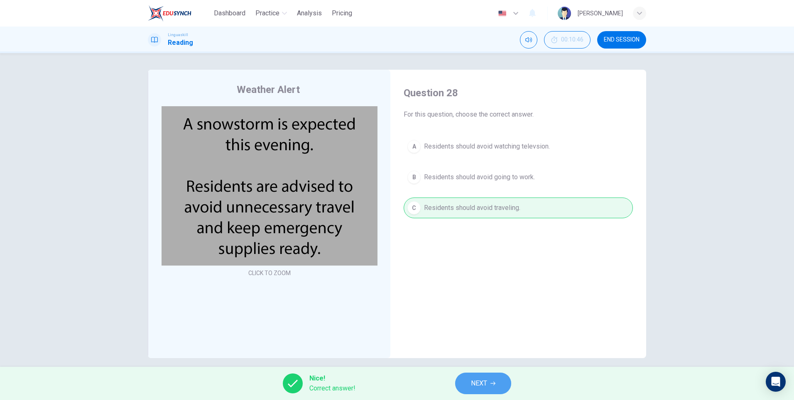
click at [487, 385] on span "NEXT" at bounding box center [479, 384] width 16 height 12
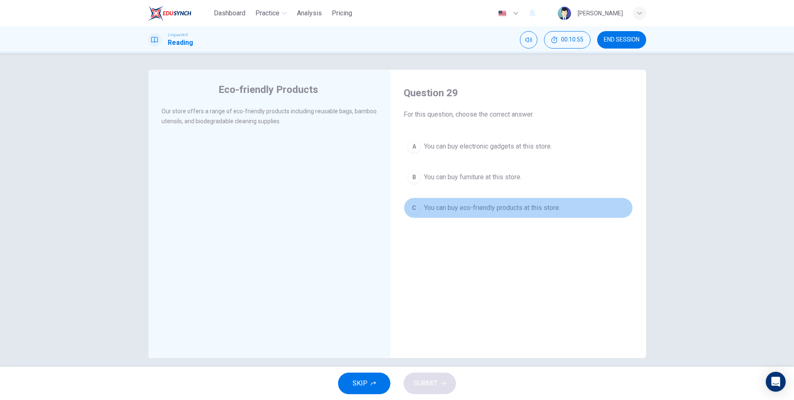
click at [414, 209] on div "C" at bounding box center [413, 207] width 13 height 13
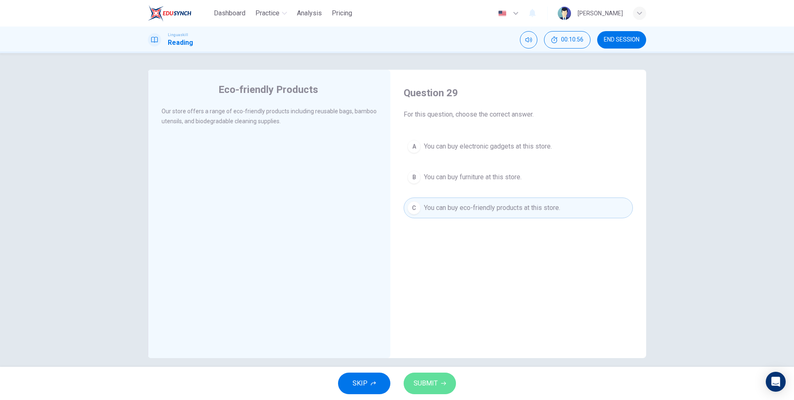
click at [435, 387] on span "SUBMIT" at bounding box center [426, 384] width 24 height 12
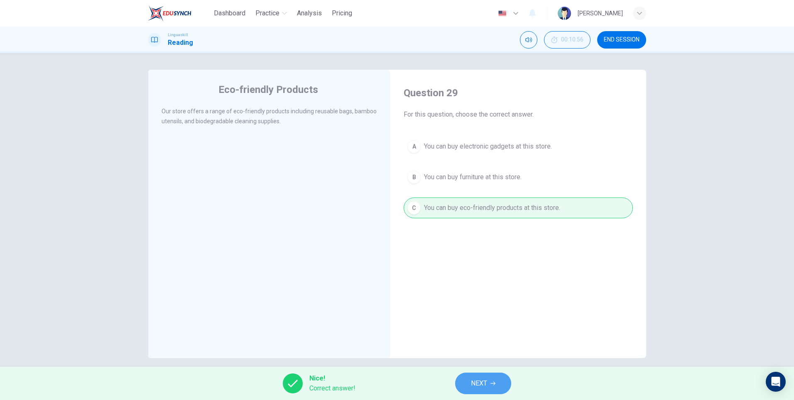
click at [470, 383] on button "NEXT" at bounding box center [483, 384] width 56 height 22
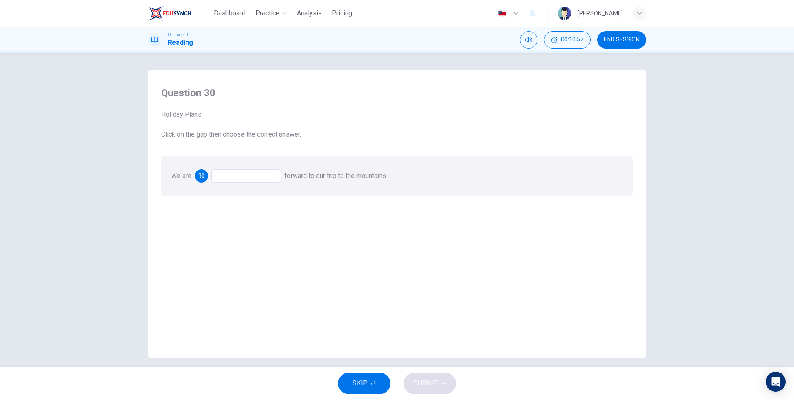
click at [224, 176] on div at bounding box center [246, 175] width 70 height 13
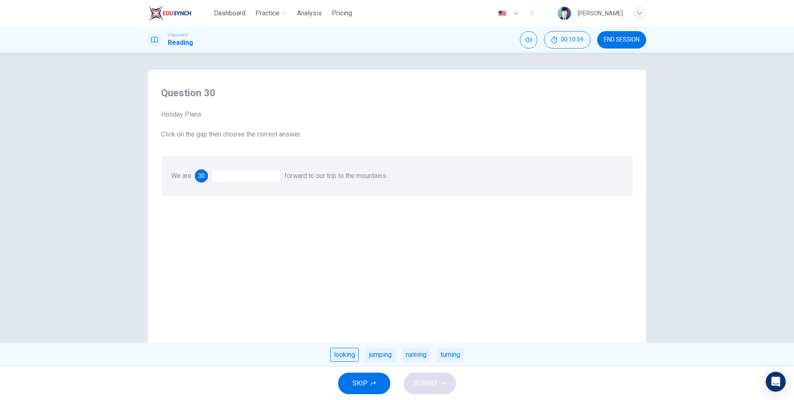
click at [346, 358] on div "looking" at bounding box center [344, 355] width 29 height 14
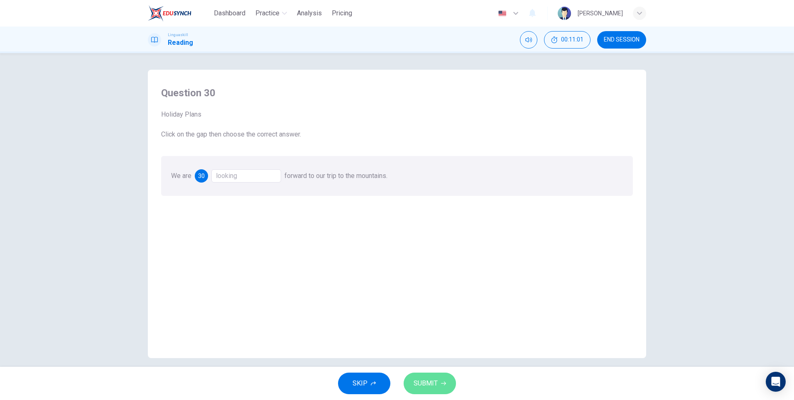
click at [426, 385] on span "SUBMIT" at bounding box center [426, 384] width 24 height 12
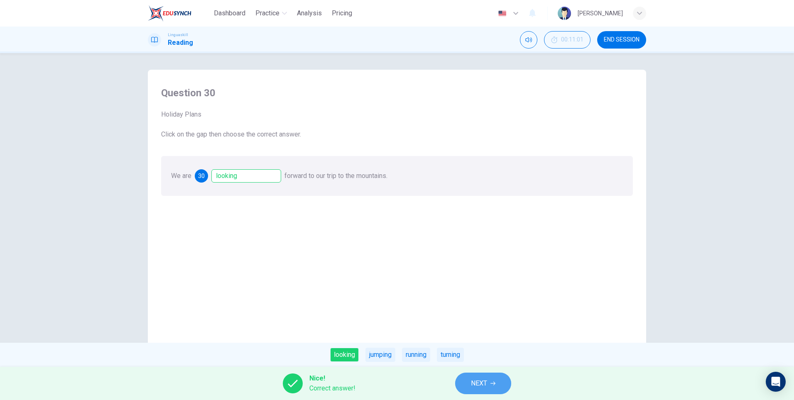
click at [481, 383] on span "NEXT" at bounding box center [479, 384] width 16 height 12
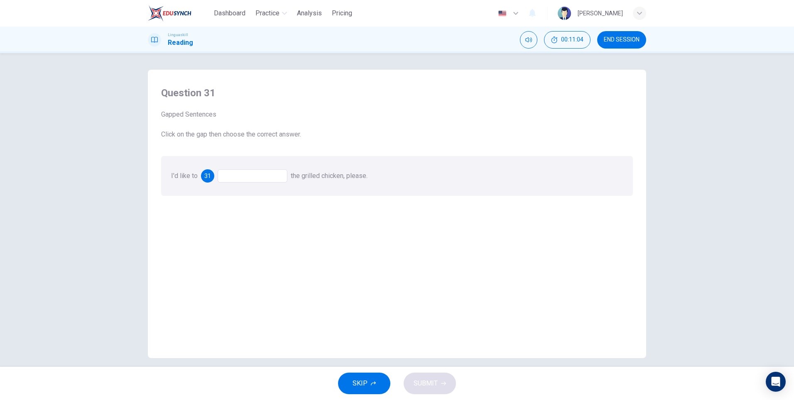
click at [235, 177] on div at bounding box center [253, 175] width 70 height 13
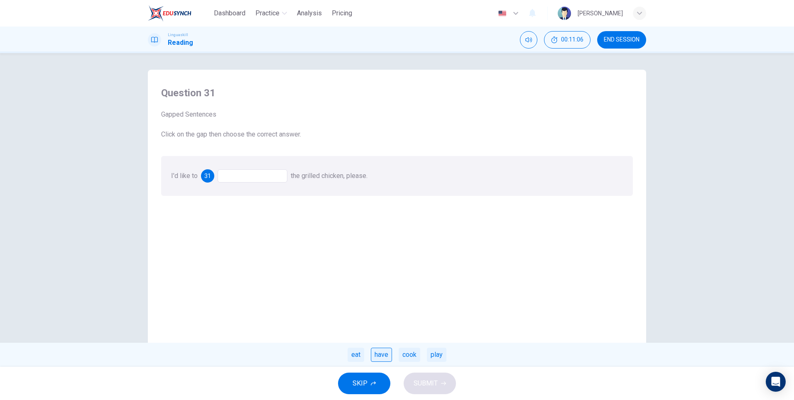
click at [380, 356] on div "have" at bounding box center [381, 355] width 21 height 14
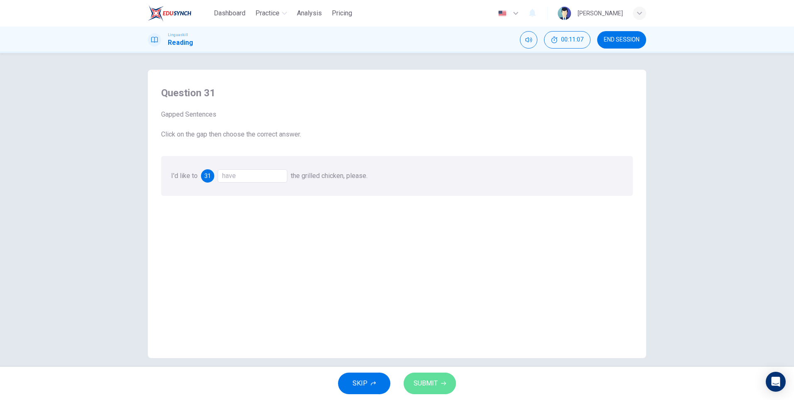
click at [437, 385] on button "SUBMIT" at bounding box center [430, 384] width 52 height 22
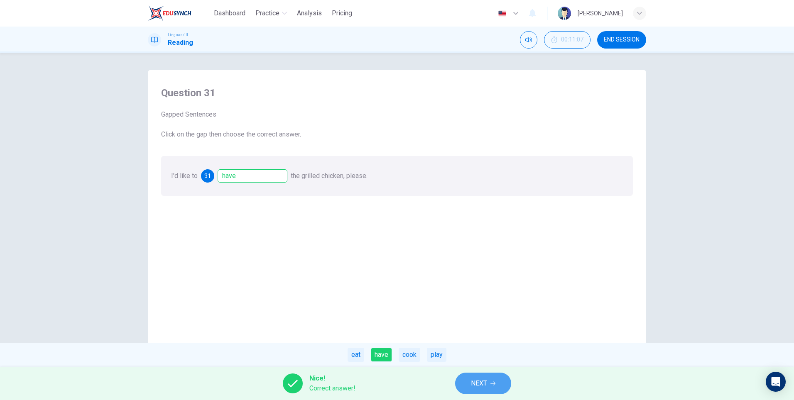
click at [477, 381] on span "NEXT" at bounding box center [479, 384] width 16 height 12
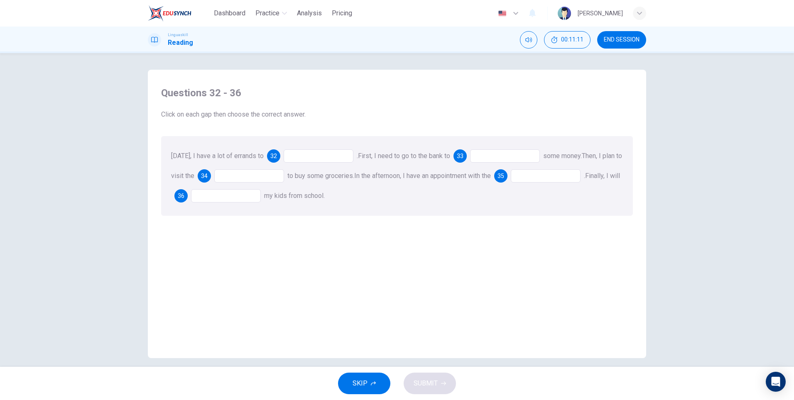
click at [316, 157] on div at bounding box center [319, 156] width 70 height 13
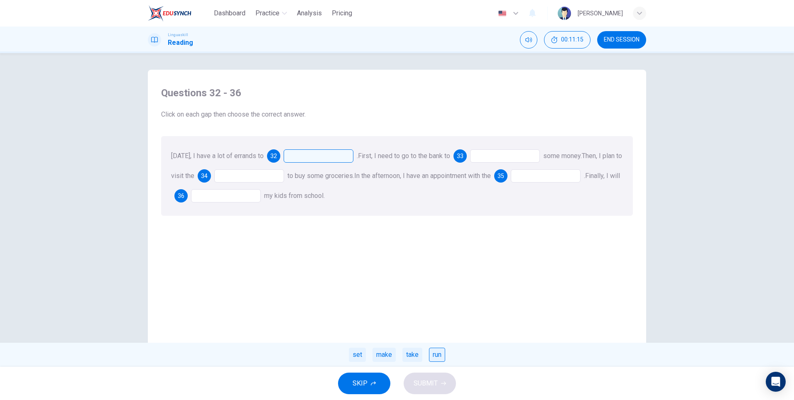
click at [441, 356] on div "run" at bounding box center [437, 355] width 16 height 14
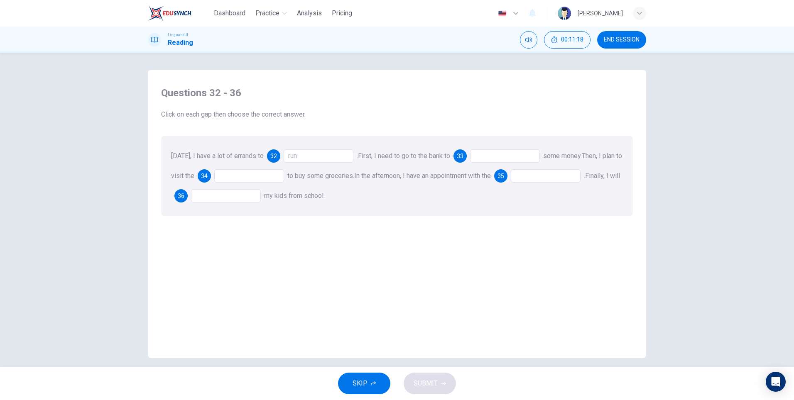
click at [484, 158] on div at bounding box center [505, 156] width 70 height 13
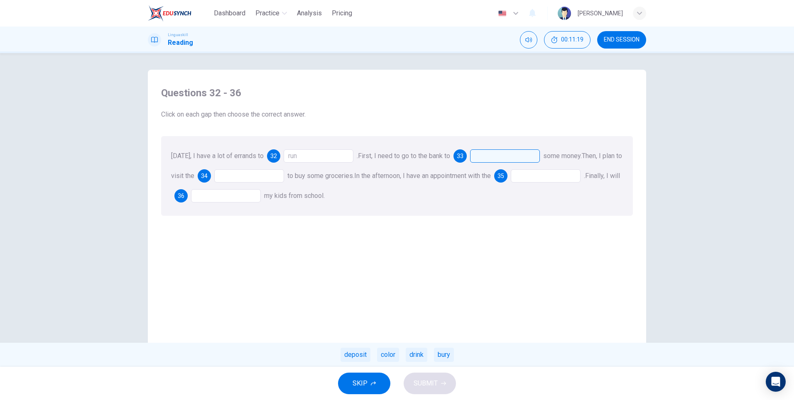
click at [485, 154] on div at bounding box center [505, 156] width 70 height 13
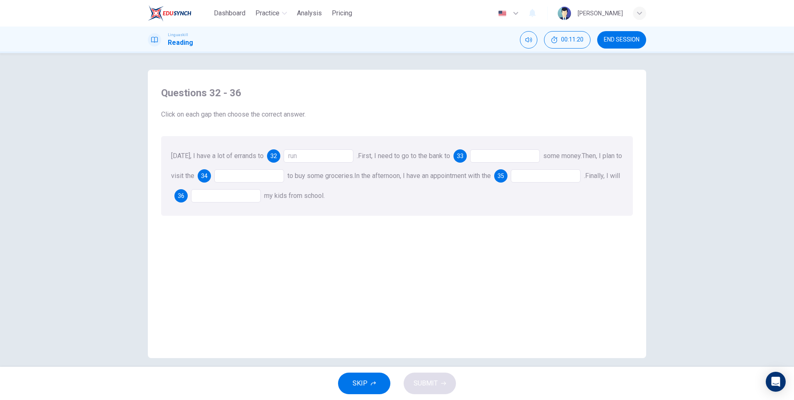
click at [485, 154] on div at bounding box center [505, 156] width 70 height 13
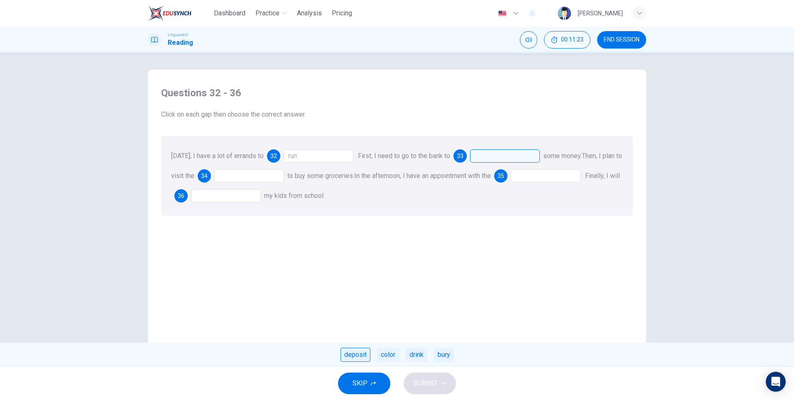
click at [358, 355] on div "deposit" at bounding box center [356, 355] width 30 height 14
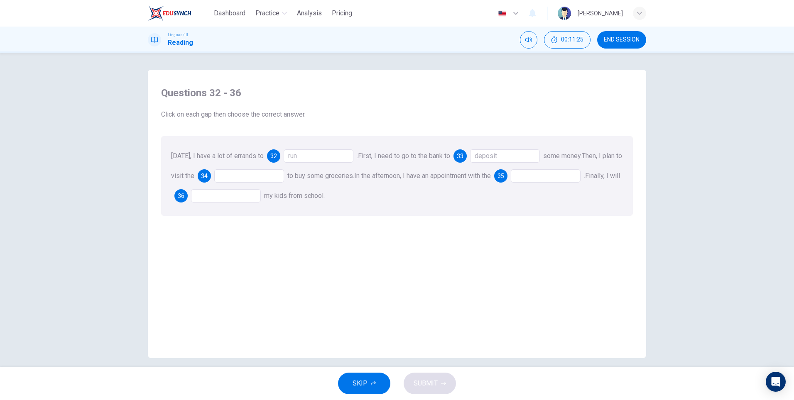
click at [233, 178] on div at bounding box center [249, 175] width 70 height 13
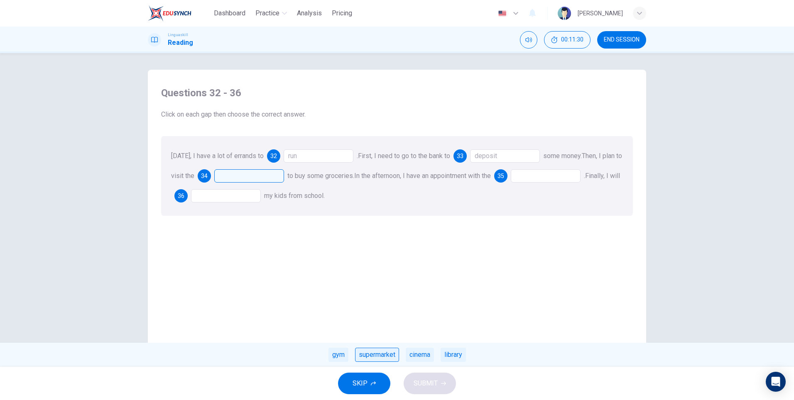
click at [366, 356] on div "supermarket" at bounding box center [377, 355] width 44 height 14
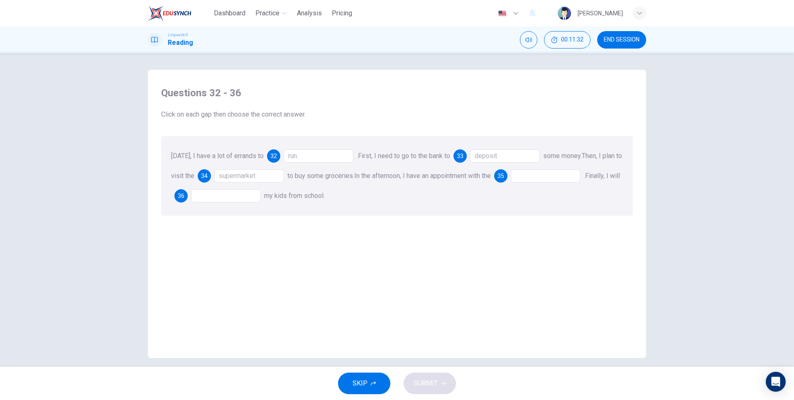
click at [545, 178] on div at bounding box center [546, 175] width 70 height 13
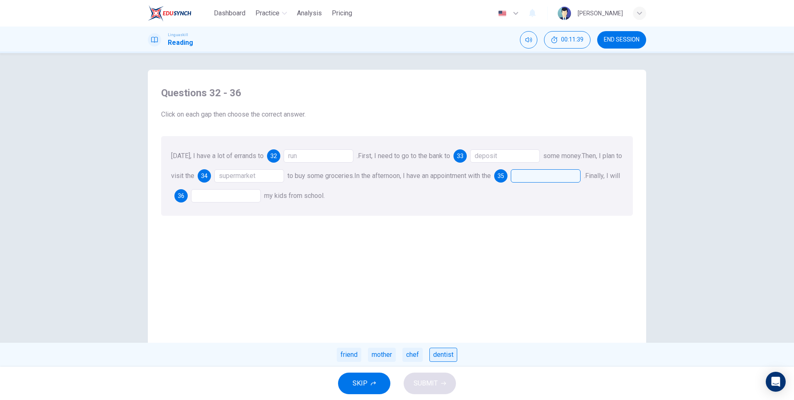
click at [444, 356] on div "dentist" at bounding box center [443, 355] width 28 height 14
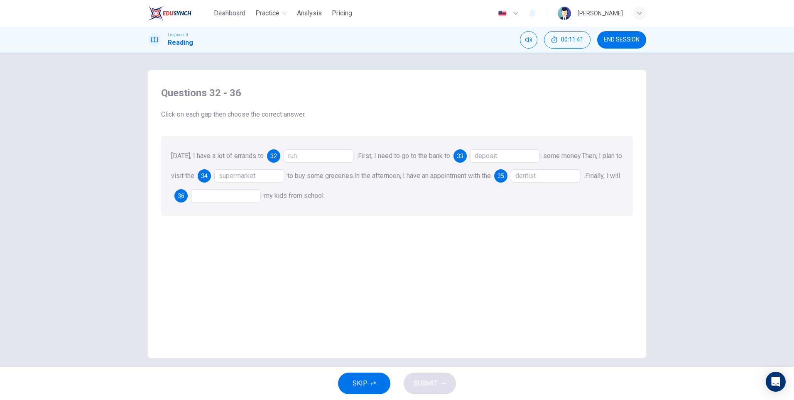
click at [229, 196] on div at bounding box center [226, 195] width 70 height 13
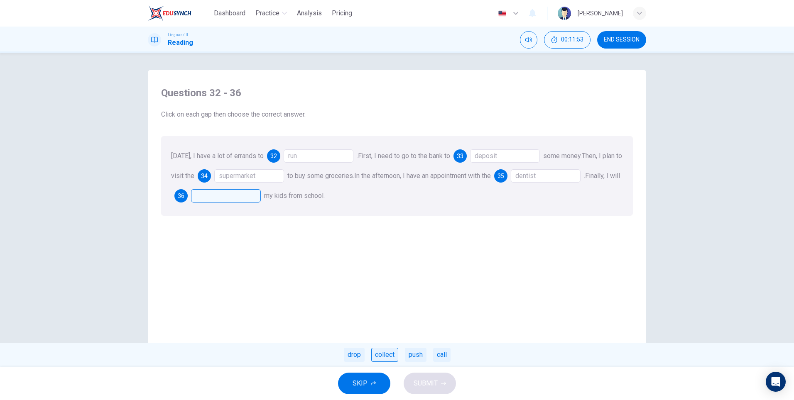
click at [390, 357] on div "collect" at bounding box center [384, 355] width 27 height 14
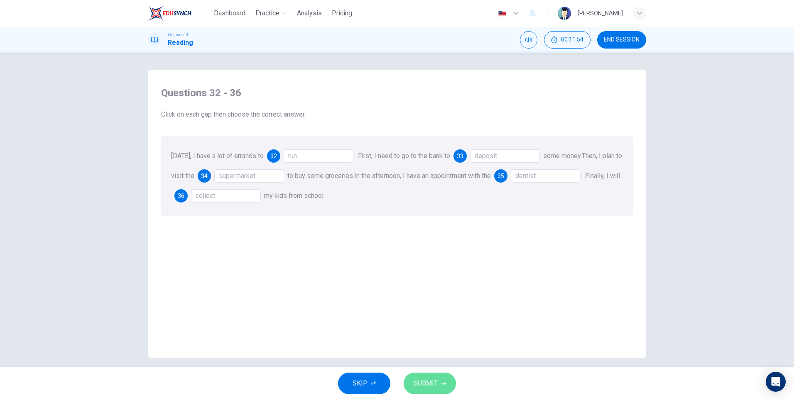
click at [431, 387] on span "SUBMIT" at bounding box center [426, 384] width 24 height 12
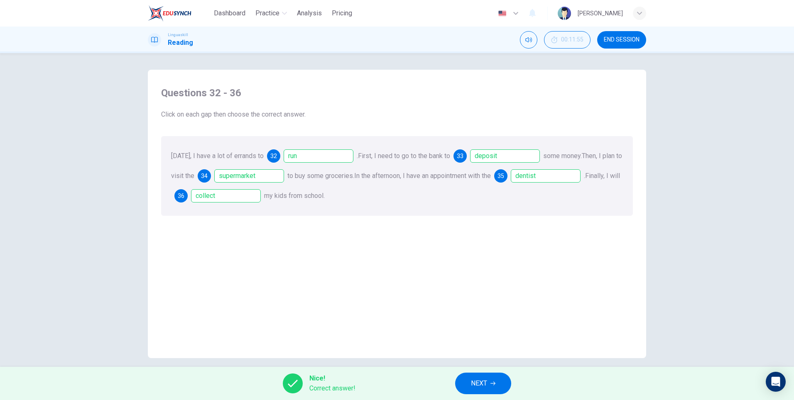
click at [493, 383] on icon "button" at bounding box center [493, 383] width 5 height 5
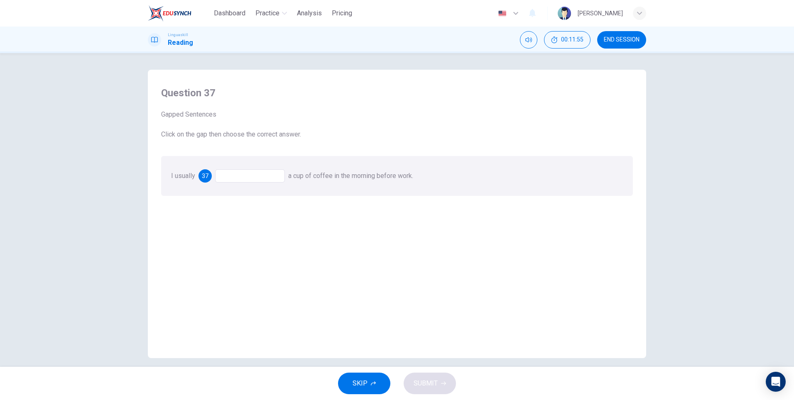
click at [241, 175] on div at bounding box center [250, 175] width 70 height 13
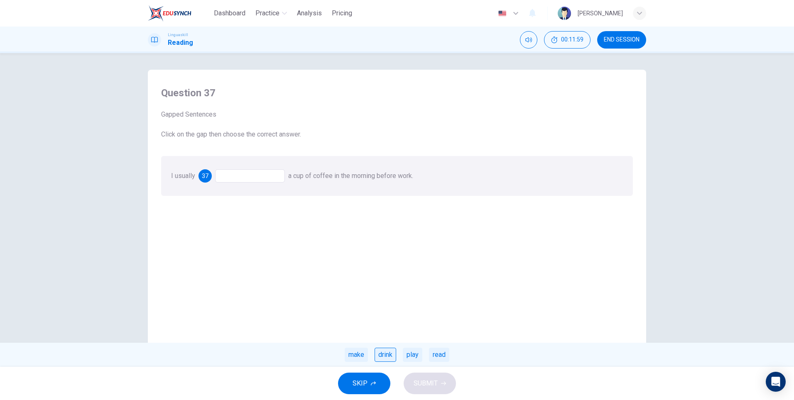
click at [396, 355] on div "drink" at bounding box center [386, 355] width 22 height 14
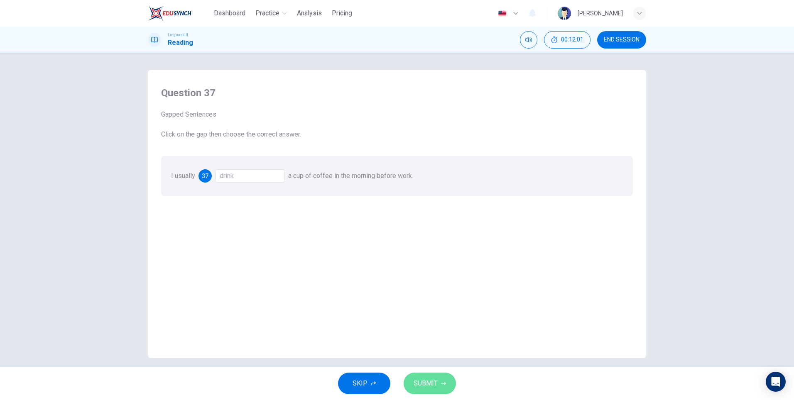
click at [444, 380] on button "SUBMIT" at bounding box center [430, 384] width 52 height 22
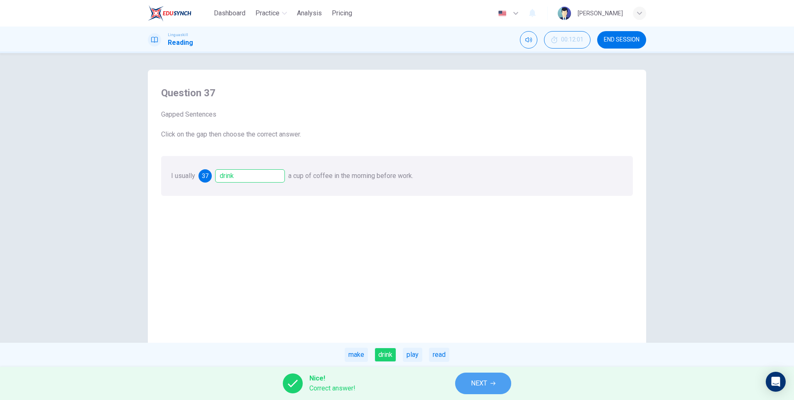
click at [494, 380] on button "NEXT" at bounding box center [483, 384] width 56 height 22
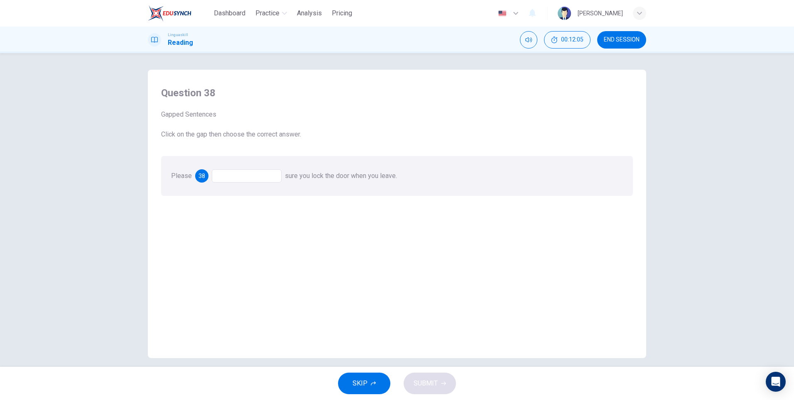
click at [232, 174] on div at bounding box center [247, 175] width 70 height 13
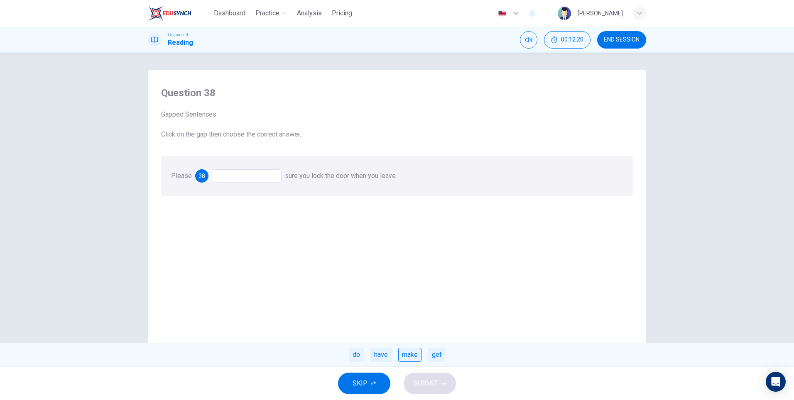
click at [415, 356] on div "make" at bounding box center [409, 355] width 23 height 14
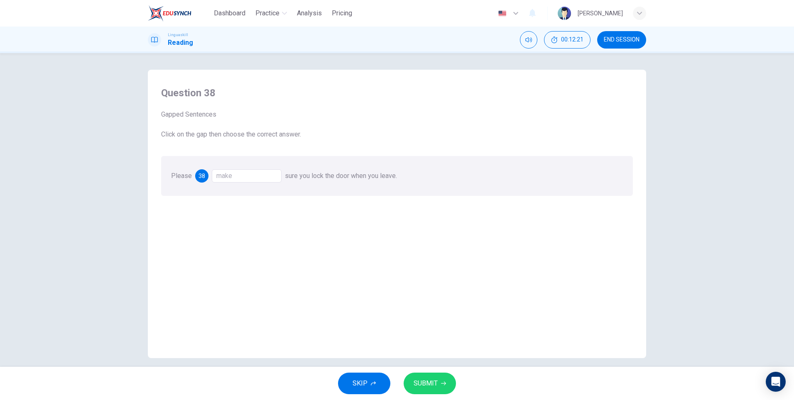
click at [441, 385] on icon "button" at bounding box center [443, 383] width 5 height 5
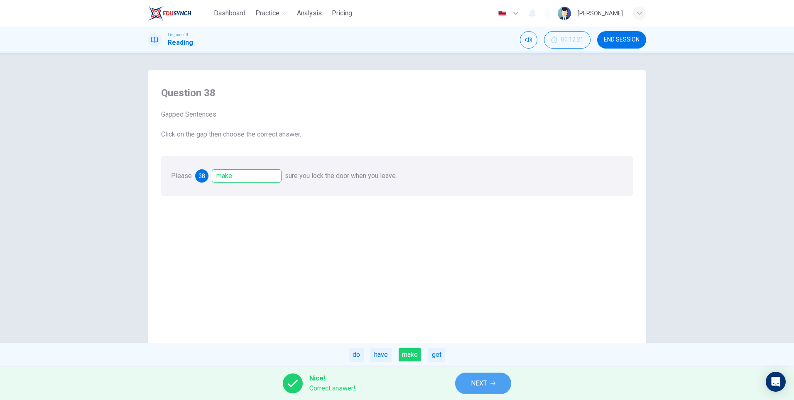
click at [494, 385] on icon "button" at bounding box center [493, 384] width 5 height 4
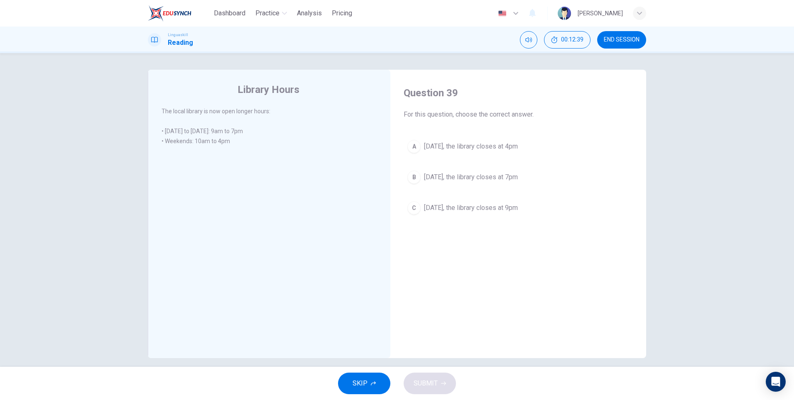
click at [410, 146] on div "A" at bounding box center [413, 146] width 13 height 13
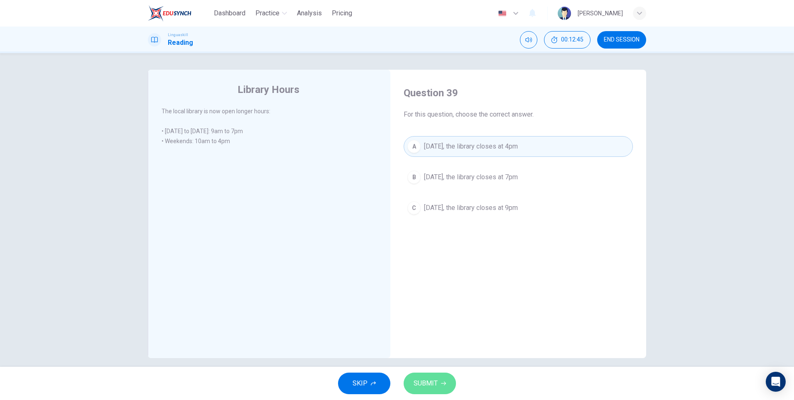
click at [439, 388] on button "SUBMIT" at bounding box center [430, 384] width 52 height 22
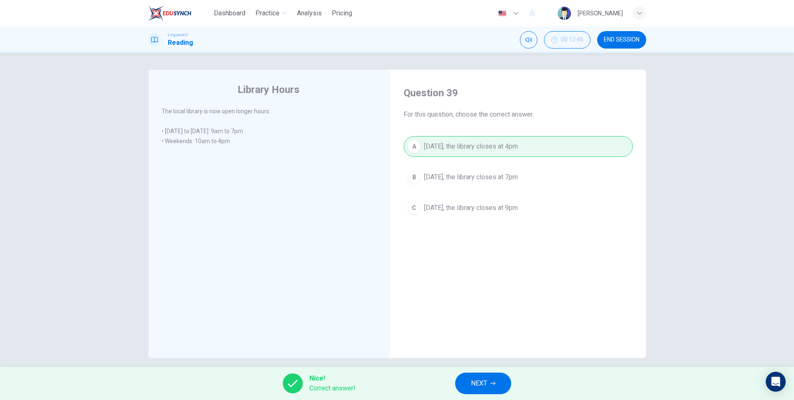
click at [505, 389] on button "NEXT" at bounding box center [483, 384] width 56 height 22
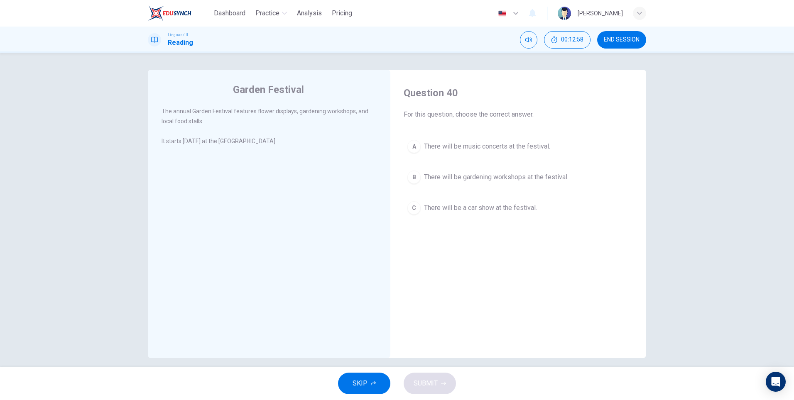
click at [411, 175] on div "B" at bounding box center [413, 177] width 13 height 13
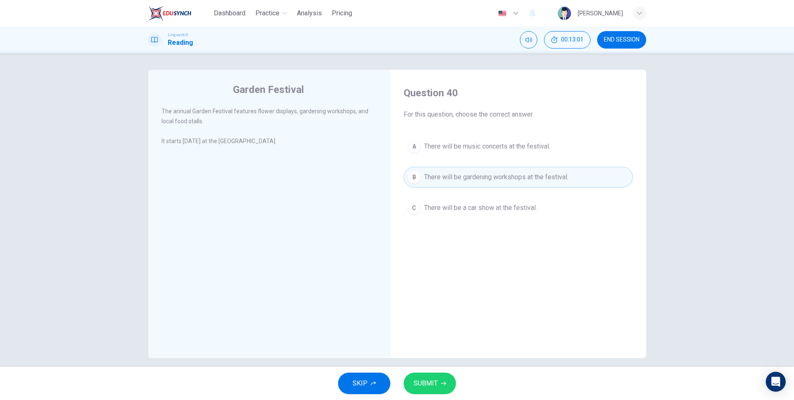
click at [429, 384] on span "SUBMIT" at bounding box center [426, 384] width 24 height 12
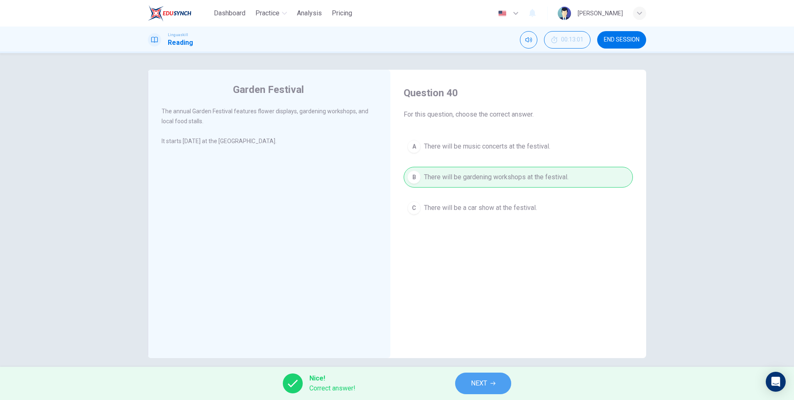
click at [480, 383] on span "NEXT" at bounding box center [479, 384] width 16 height 12
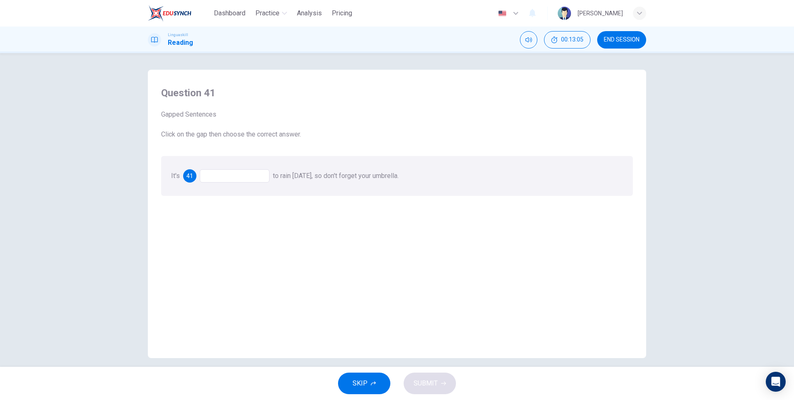
click at [227, 177] on div at bounding box center [235, 175] width 70 height 13
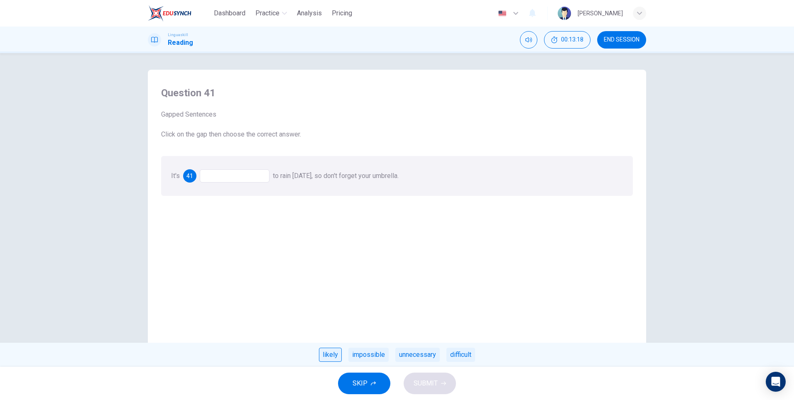
click at [331, 354] on div "likely" at bounding box center [330, 355] width 23 height 14
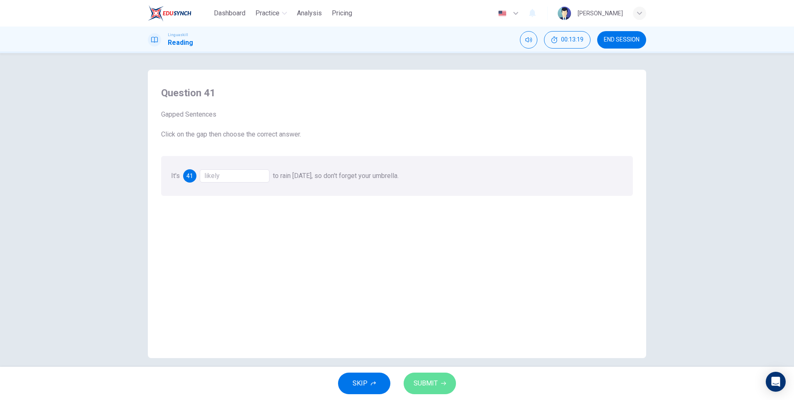
click at [442, 383] on icon "button" at bounding box center [443, 383] width 5 height 5
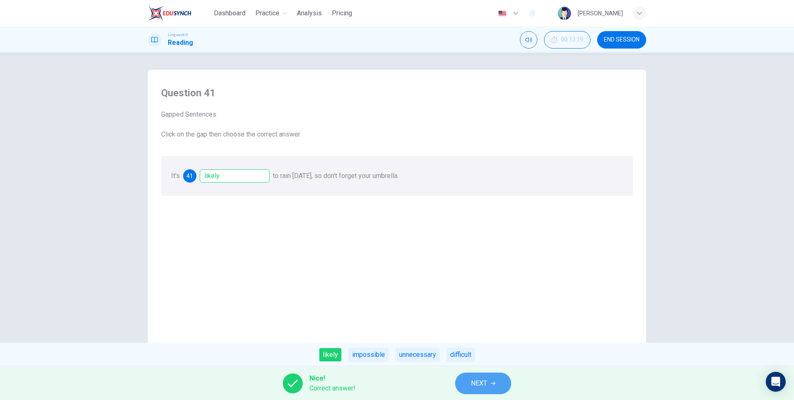
click at [493, 384] on icon "button" at bounding box center [493, 384] width 5 height 4
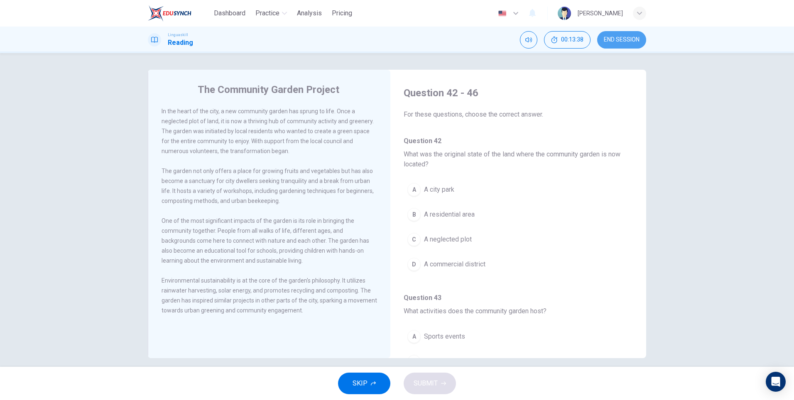
click at [631, 39] on span "END SESSION" at bounding box center [622, 40] width 36 height 7
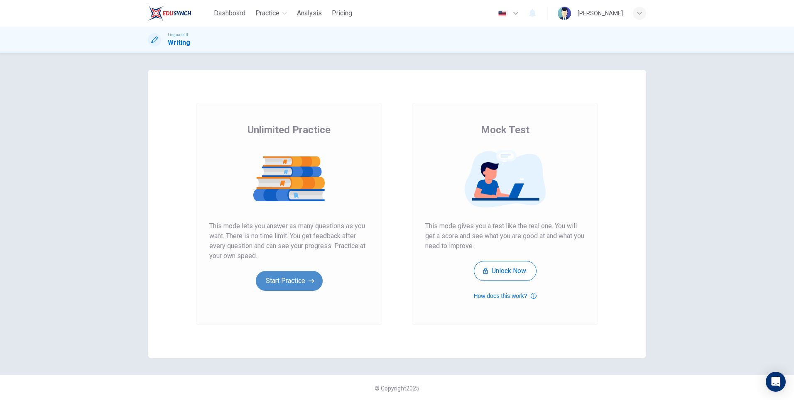
click at [285, 282] on button "Start Practice" at bounding box center [289, 281] width 67 height 20
